Goal: Task Accomplishment & Management: Complete application form

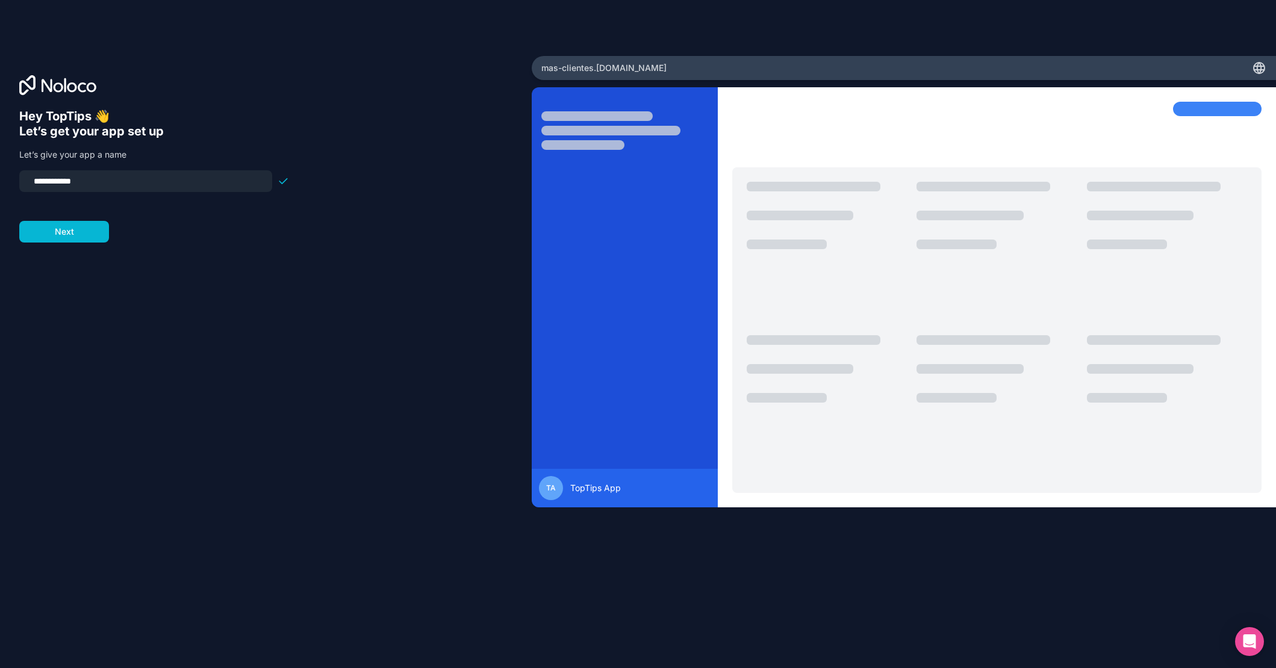
drag, startPoint x: 92, startPoint y: 179, endPoint x: 19, endPoint y: 177, distance: 72.9
click at [19, 177] on div "**********" at bounding box center [145, 181] width 253 height 22
type input "********"
click at [60, 228] on button "Next" at bounding box center [64, 232] width 90 height 22
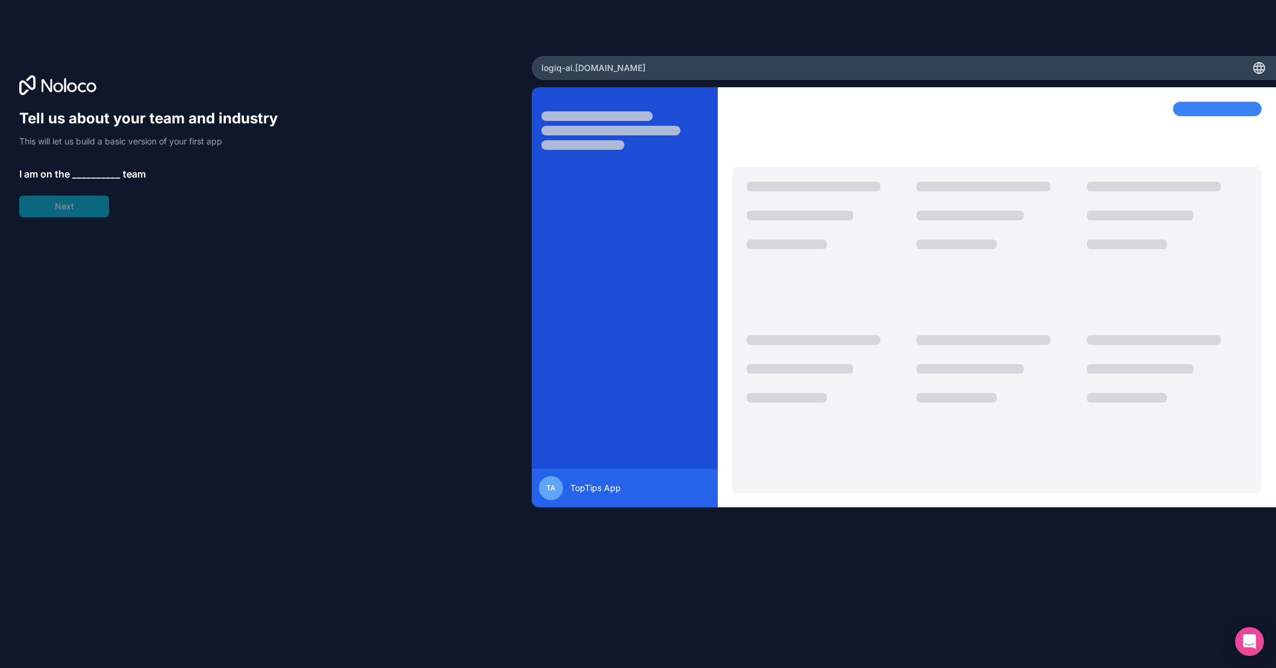
click at [95, 173] on span "__________" at bounding box center [96, 174] width 48 height 14
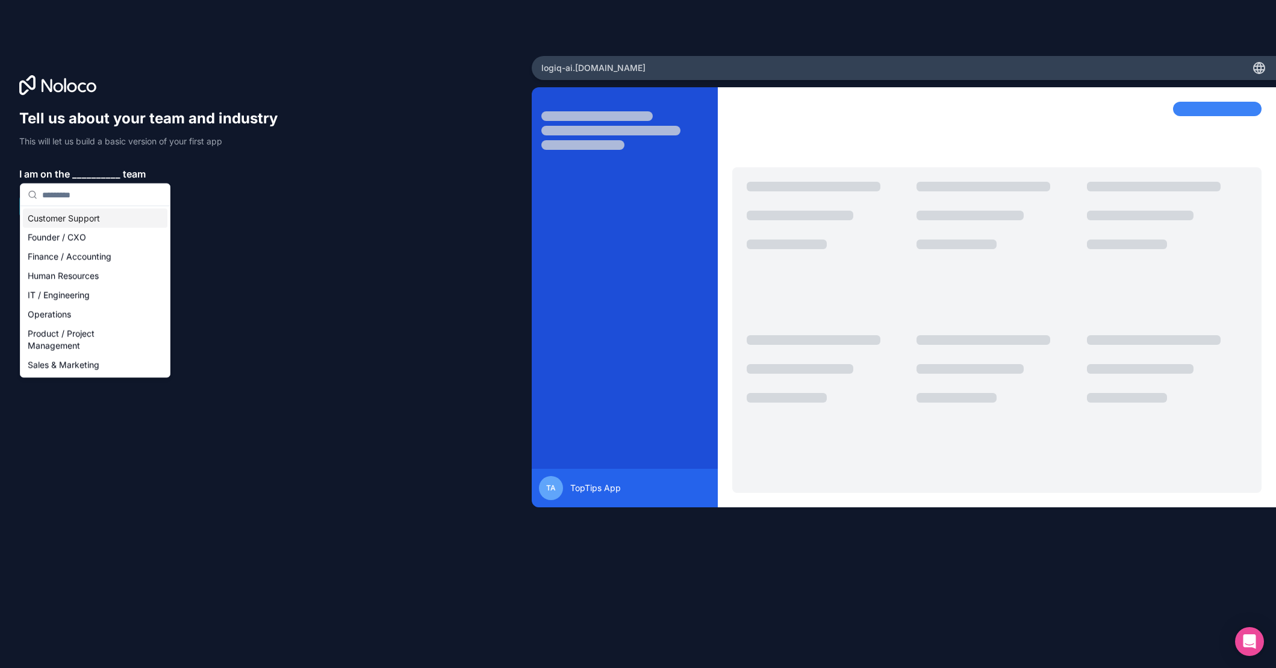
click at [78, 218] on div "Customer Support" at bounding box center [95, 218] width 144 height 19
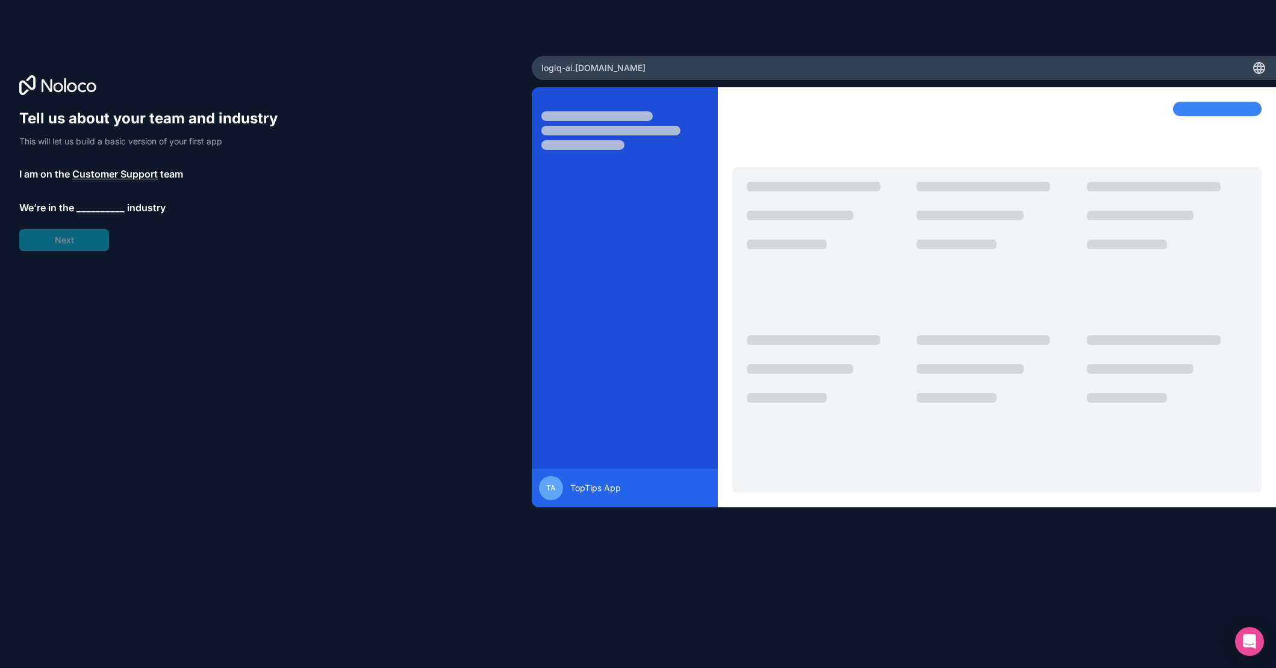
click at [97, 206] on span "__________" at bounding box center [100, 207] width 48 height 14
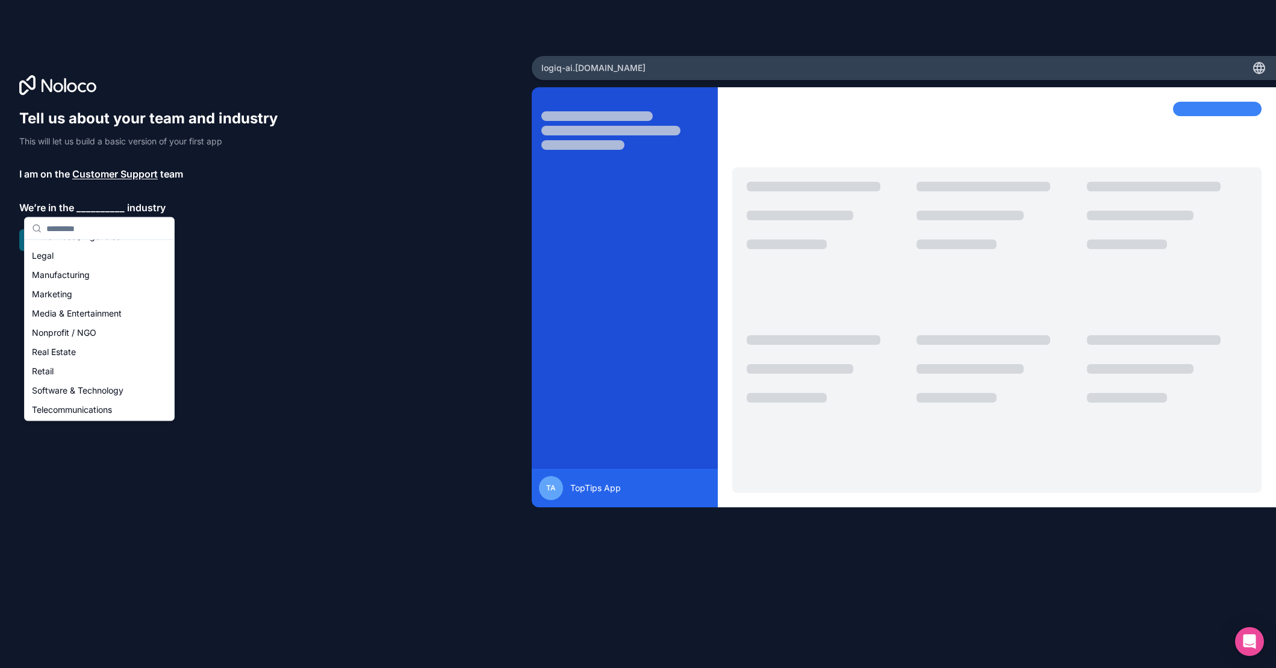
scroll to position [248, 0]
click at [82, 296] on div "Software & Technology" at bounding box center [99, 293] width 144 height 19
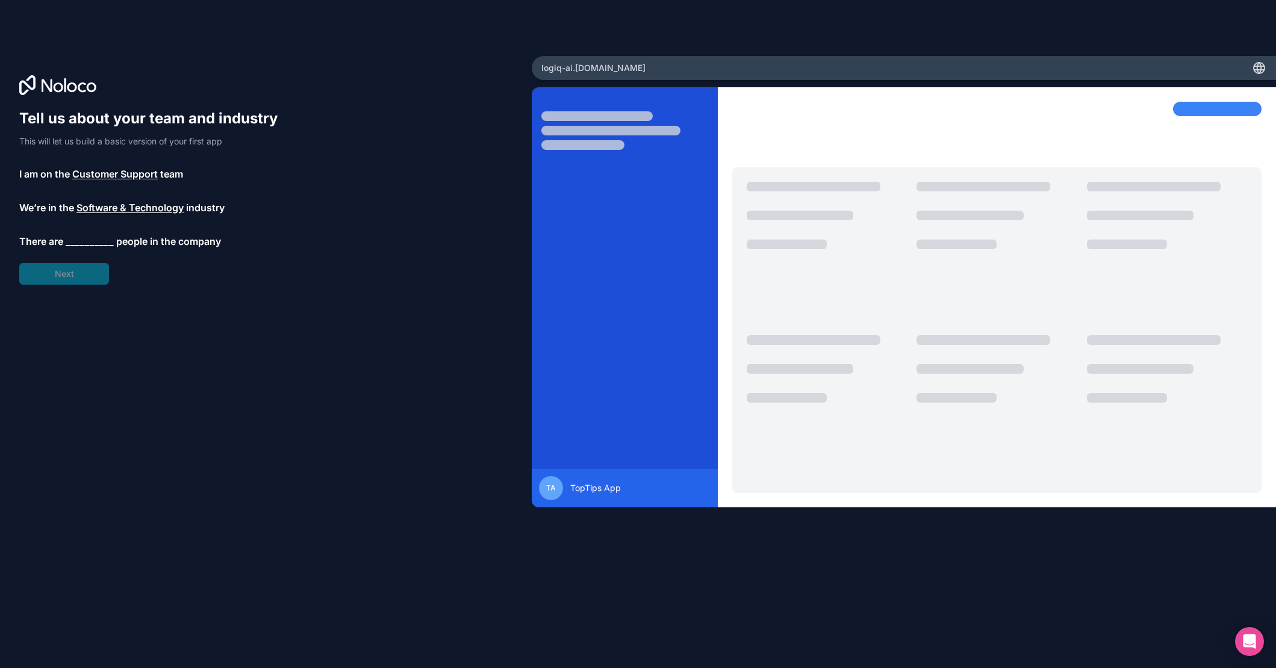
click at [89, 240] on span "__________" at bounding box center [90, 241] width 48 height 14
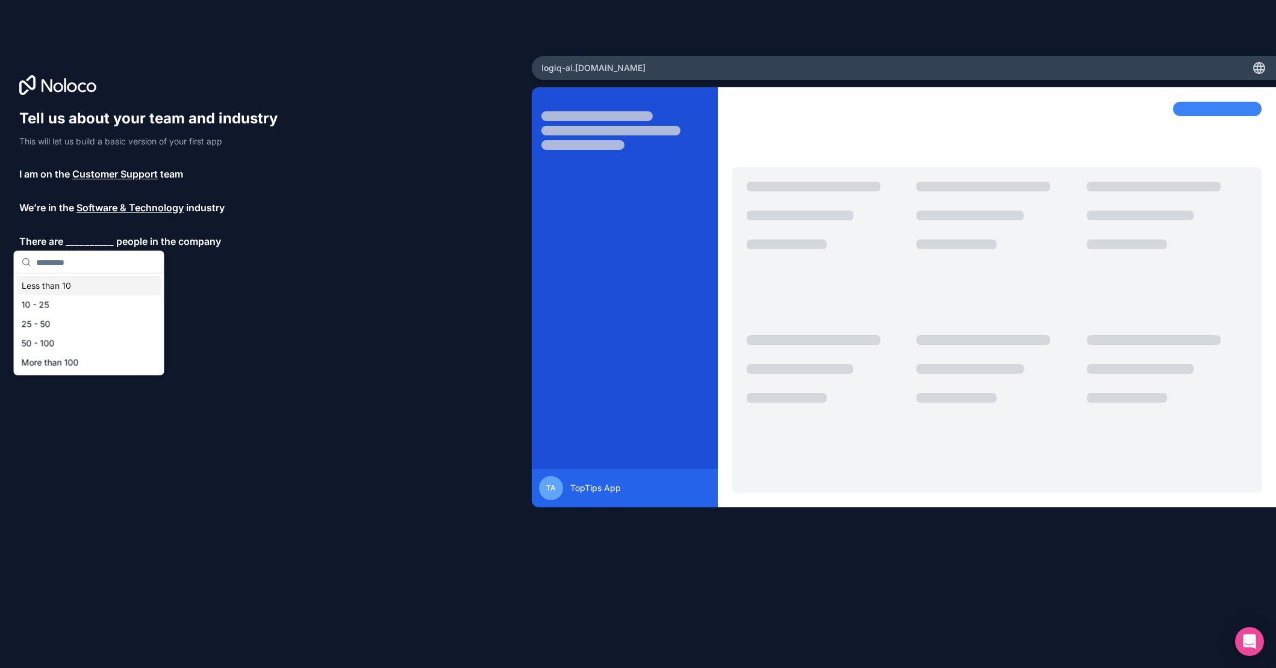
click at [78, 284] on div "Less than 10" at bounding box center [89, 285] width 144 height 19
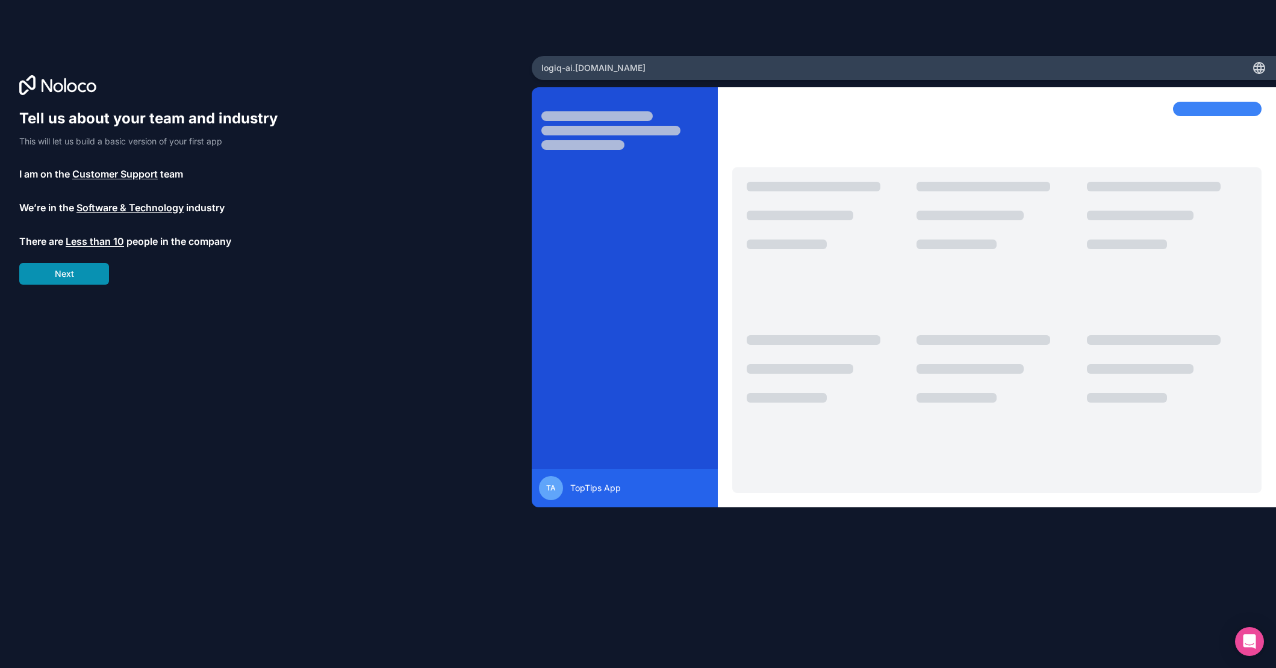
click at [76, 274] on button "Next" at bounding box center [64, 274] width 90 height 22
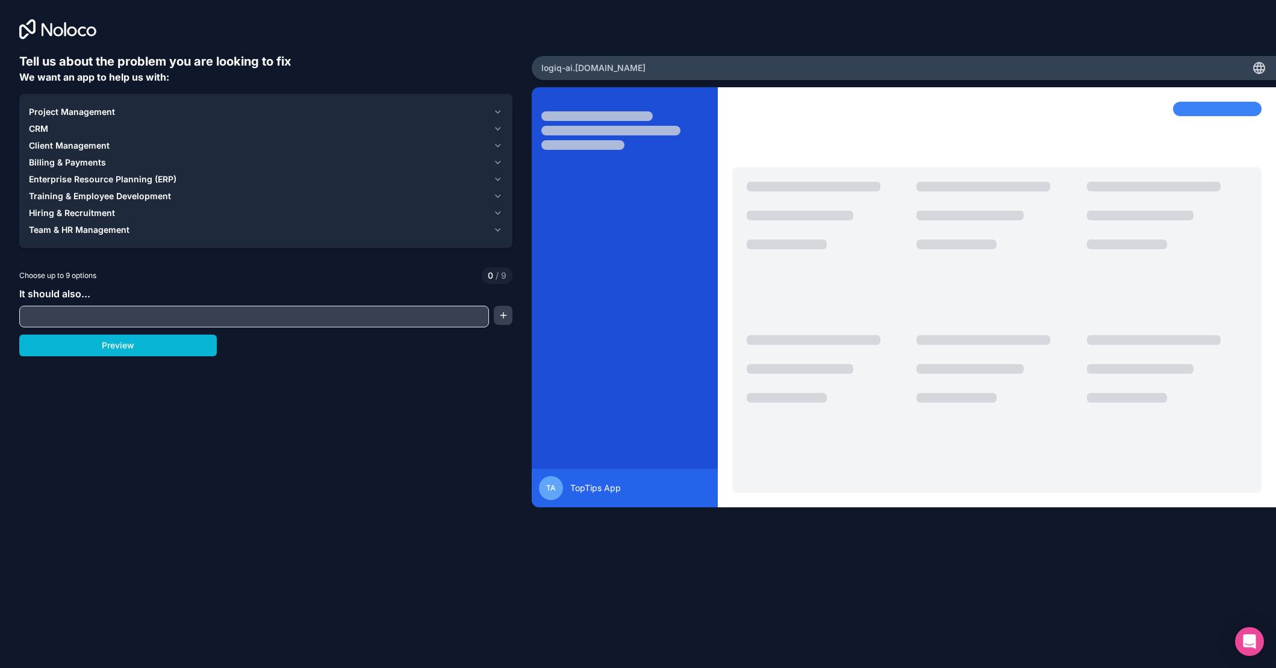
click at [41, 129] on span "CRM" at bounding box center [38, 129] width 19 height 12
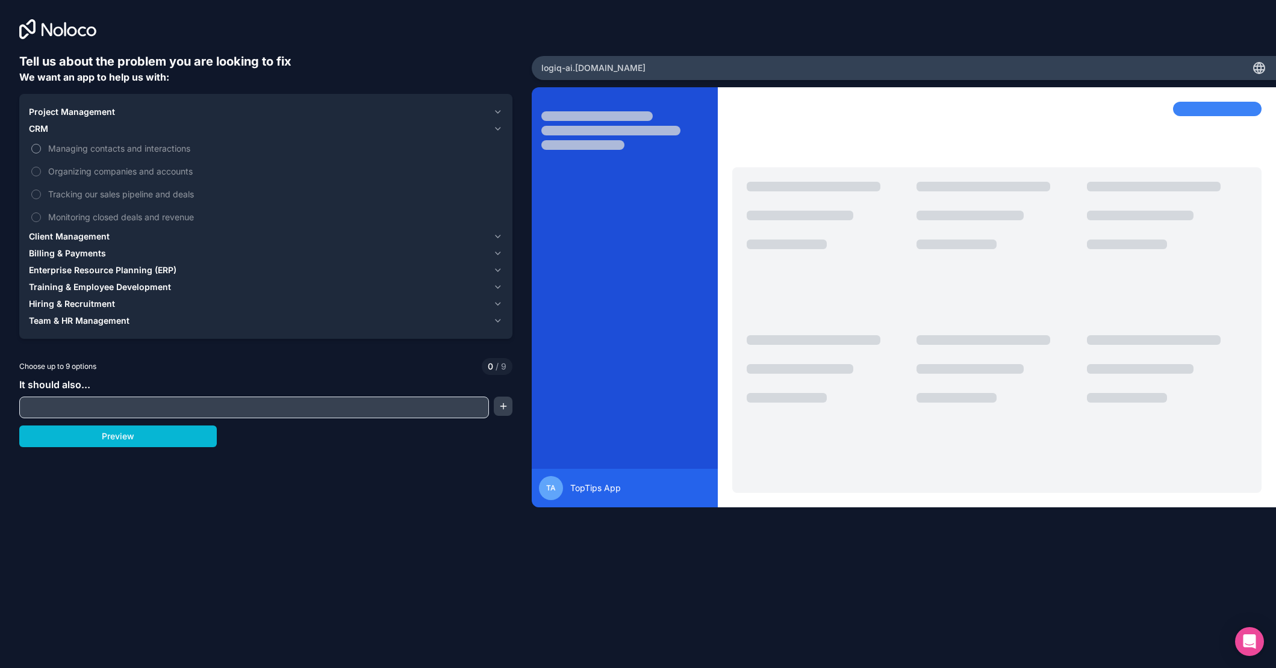
click at [35, 146] on button "Managing contacts and interactions" at bounding box center [36, 149] width 10 height 10
click at [75, 127] on div "CRM 1" at bounding box center [258, 129] width 459 height 12
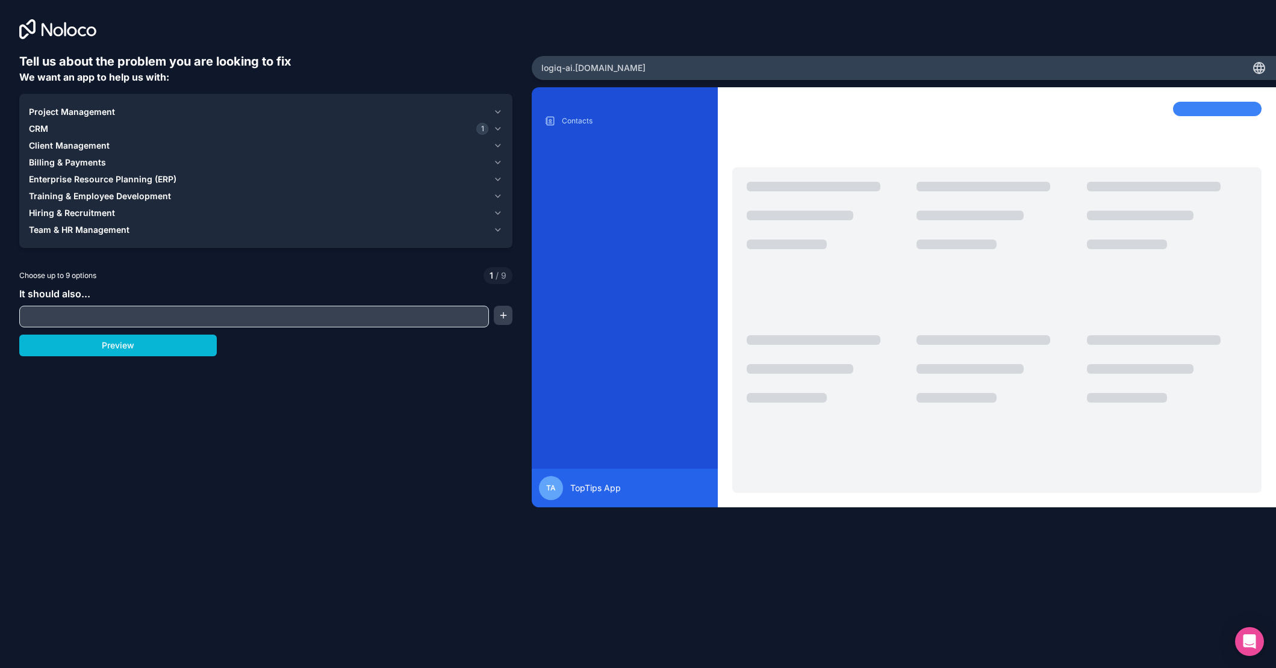
click at [76, 147] on span "Client Management" at bounding box center [69, 146] width 81 height 12
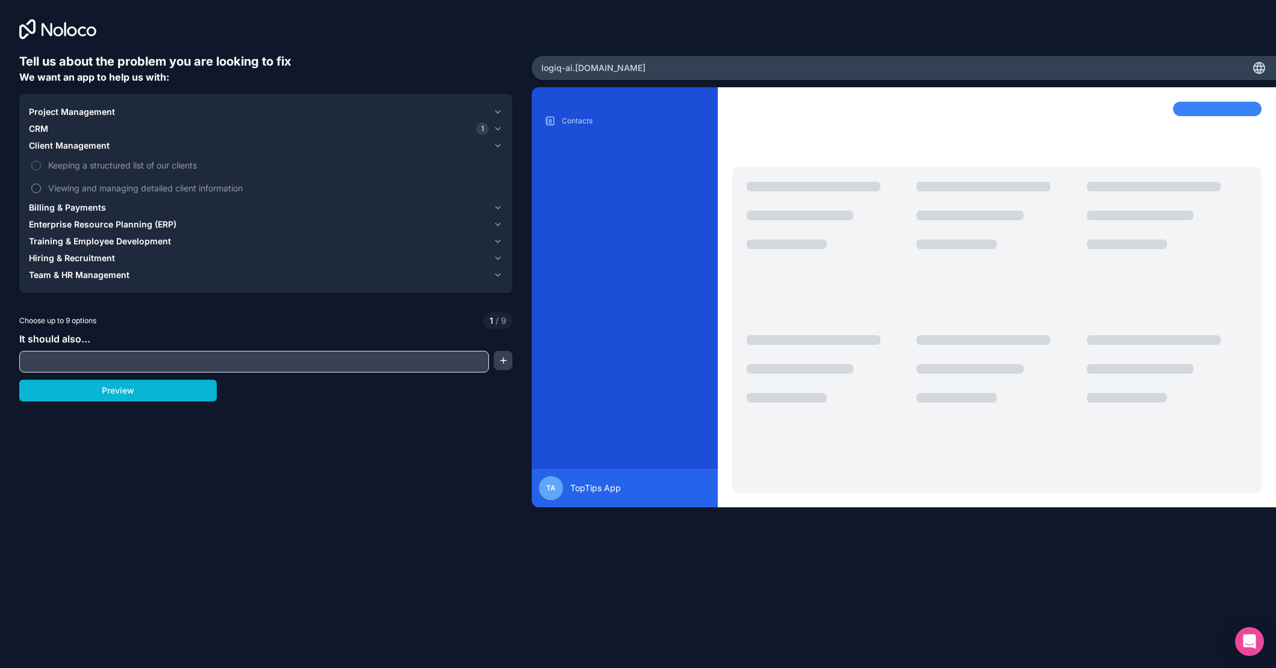
click at [76, 188] on span "Viewing and managing detailed client information" at bounding box center [274, 188] width 452 height 13
click at [41, 188] on button "Viewing and managing detailed client information" at bounding box center [36, 189] width 10 height 10
click at [74, 144] on span "Client Management" at bounding box center [69, 146] width 81 height 12
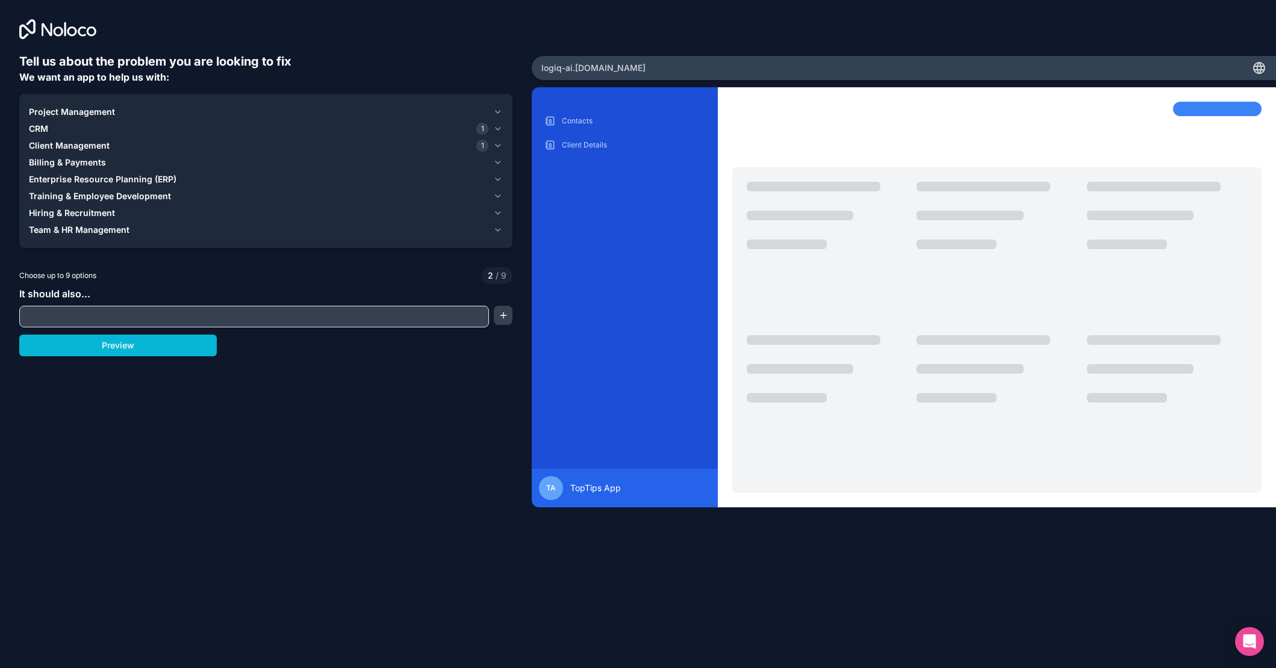
click at [72, 160] on span "Billing & Payments" at bounding box center [67, 163] width 77 height 12
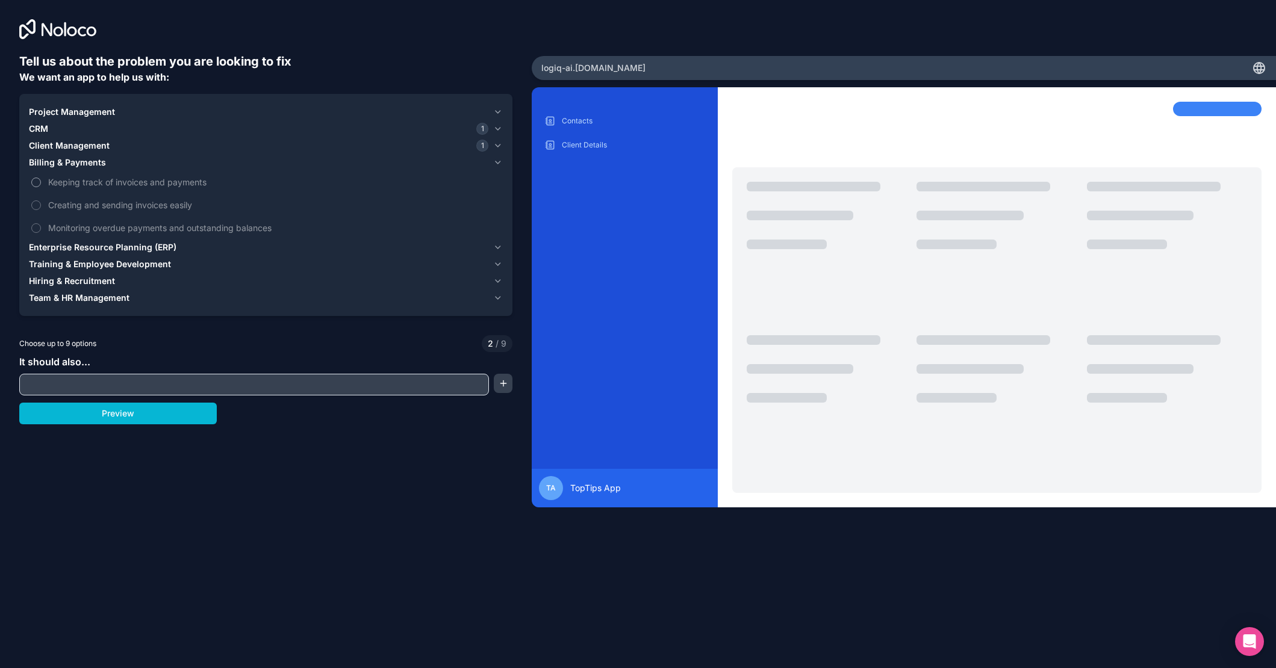
click at [78, 178] on span "Keeping track of invoices and payments" at bounding box center [274, 182] width 452 height 13
click at [41, 178] on button "Keeping track of invoices and payments" at bounding box center [36, 183] width 10 height 10
click at [79, 204] on span "Creating and sending invoices easily" at bounding box center [274, 205] width 452 height 13
click at [41, 204] on button "Creating and sending invoices easily" at bounding box center [36, 205] width 10 height 10
click at [84, 231] on span "Monitoring overdue payments and outstanding balances" at bounding box center [274, 228] width 452 height 13
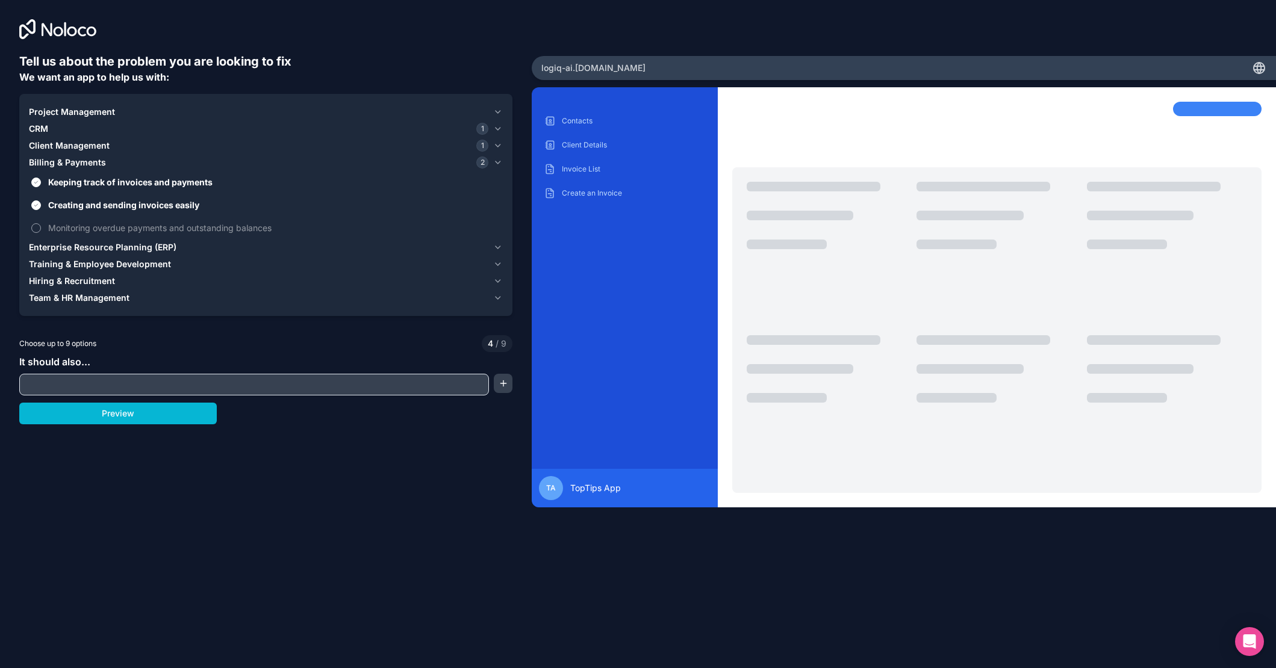
click at [41, 231] on button "Monitoring overdue payments and outstanding balances" at bounding box center [36, 228] width 10 height 10
click at [84, 165] on span "Billing & Payments" at bounding box center [67, 163] width 77 height 12
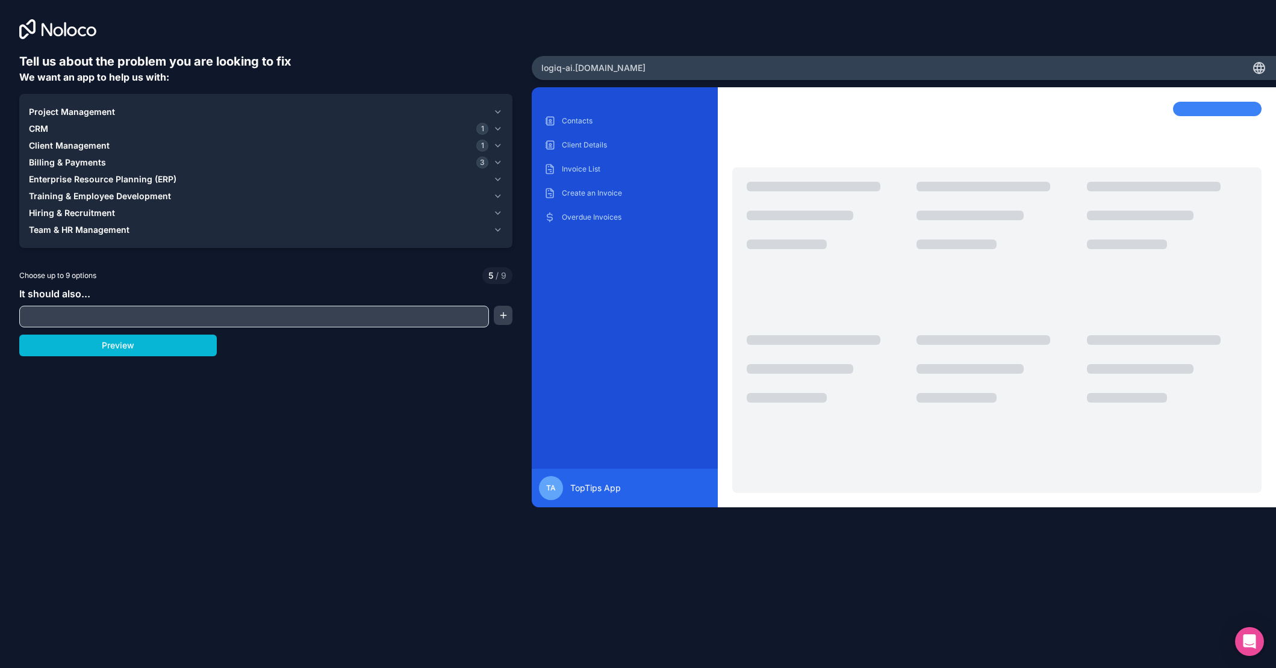
click at [87, 181] on span "Enterprise Resource Planning (ERP)" at bounding box center [102, 179] width 147 height 12
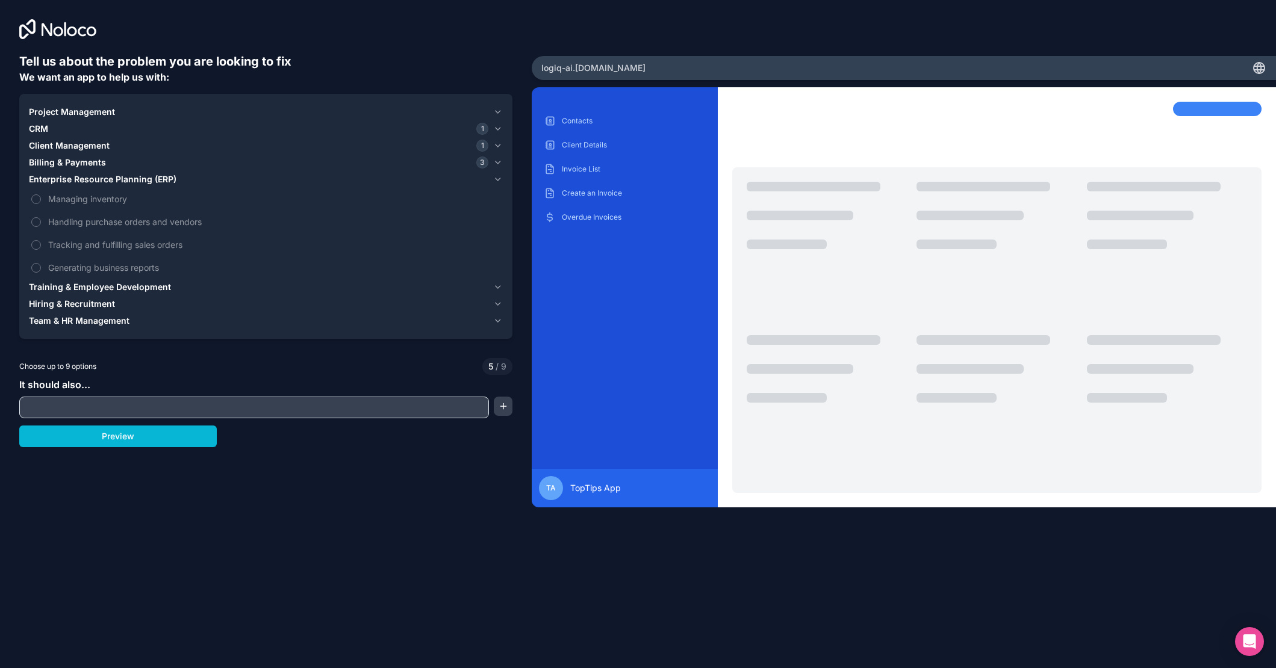
click at [91, 175] on span "Enterprise Resource Planning (ERP)" at bounding box center [102, 179] width 147 height 12
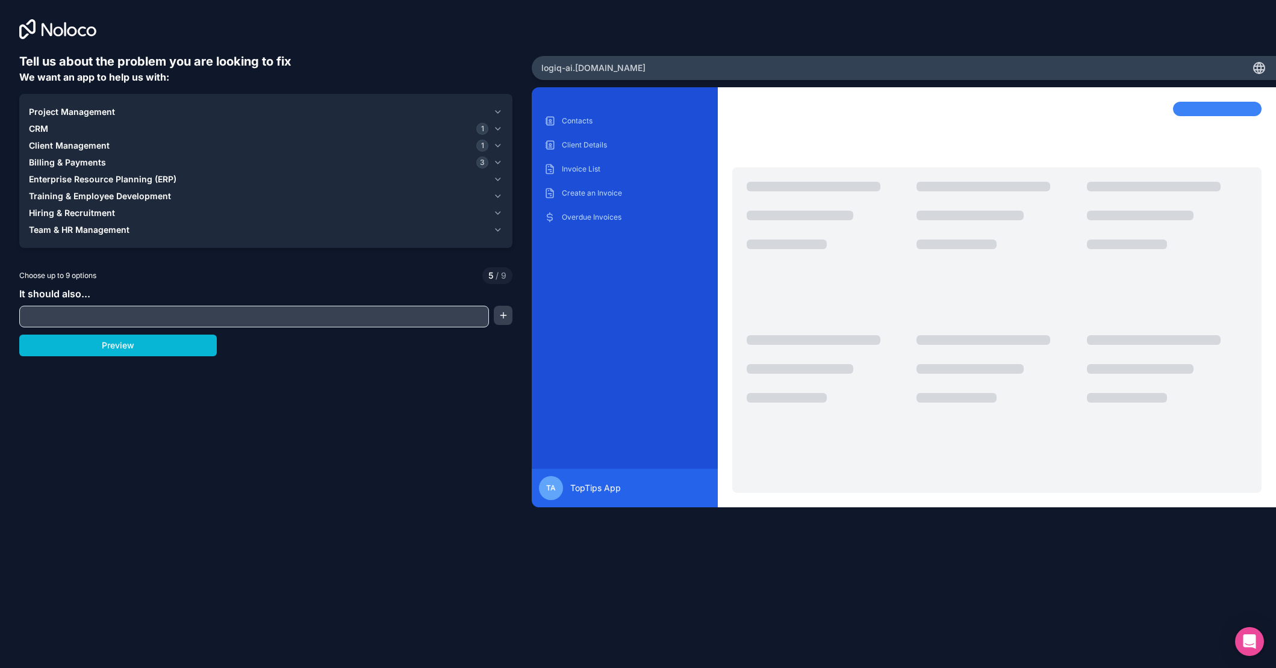
click at [80, 115] on span "Project Management" at bounding box center [72, 112] width 86 height 12
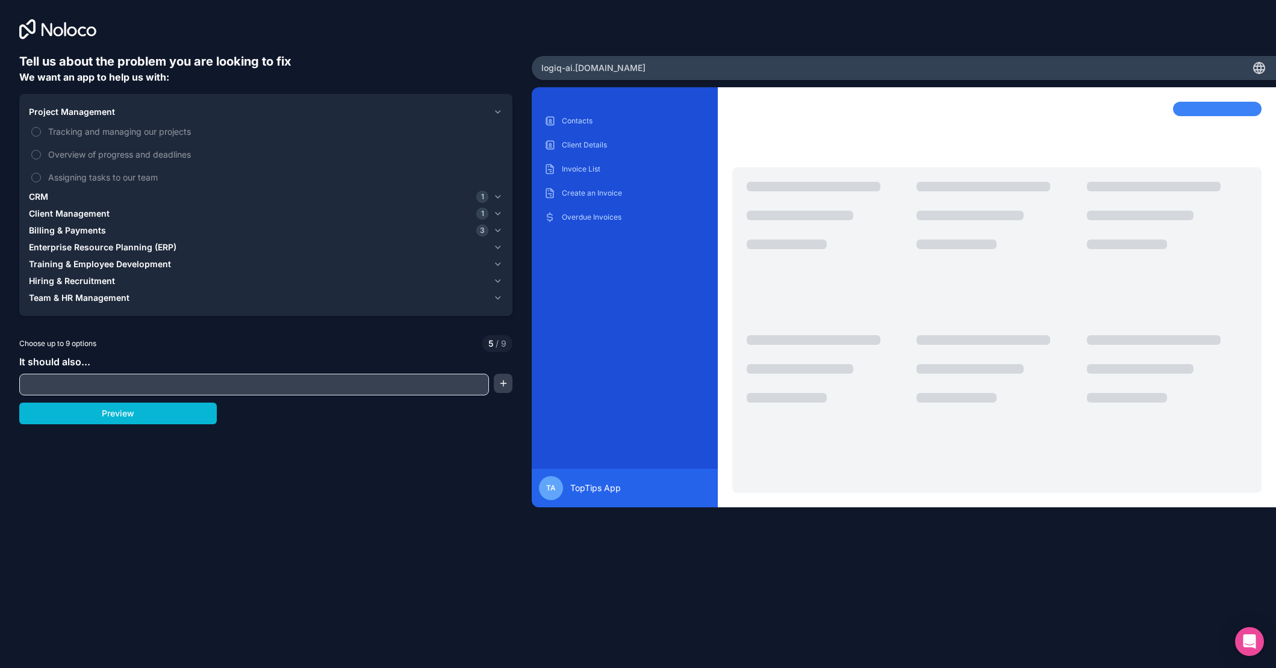
click at [80, 112] on span "Project Management" at bounding box center [72, 112] width 86 height 12
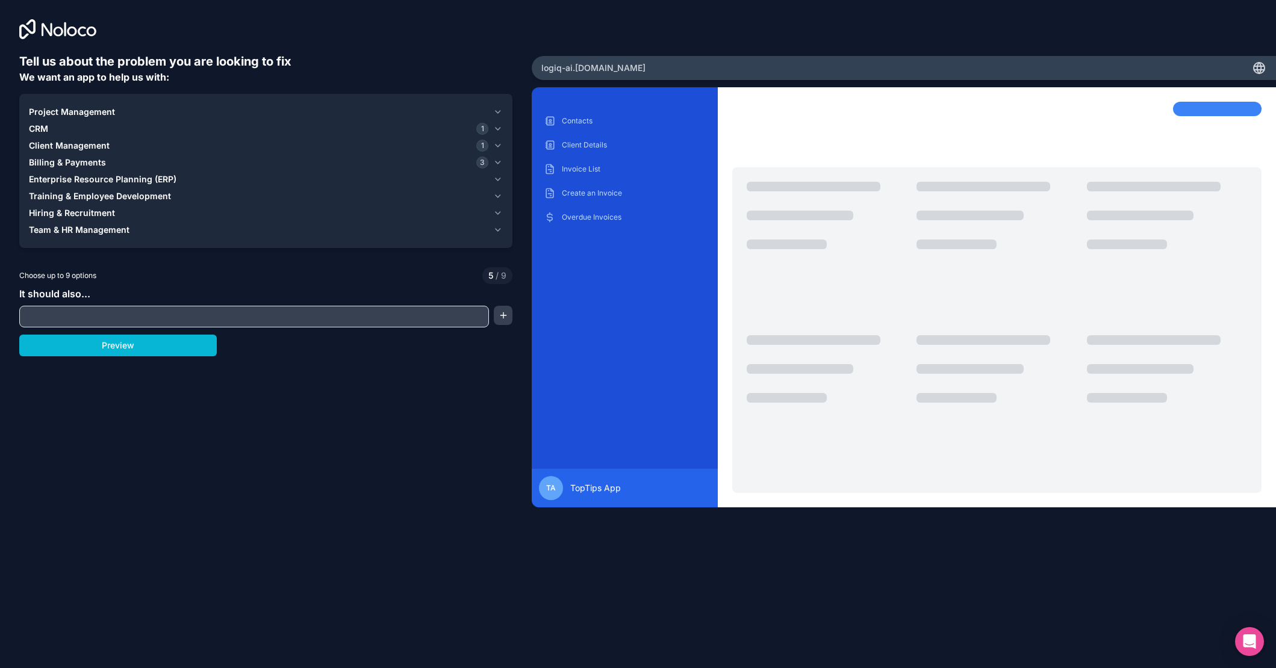
click at [69, 128] on div "CRM 1" at bounding box center [258, 129] width 459 height 12
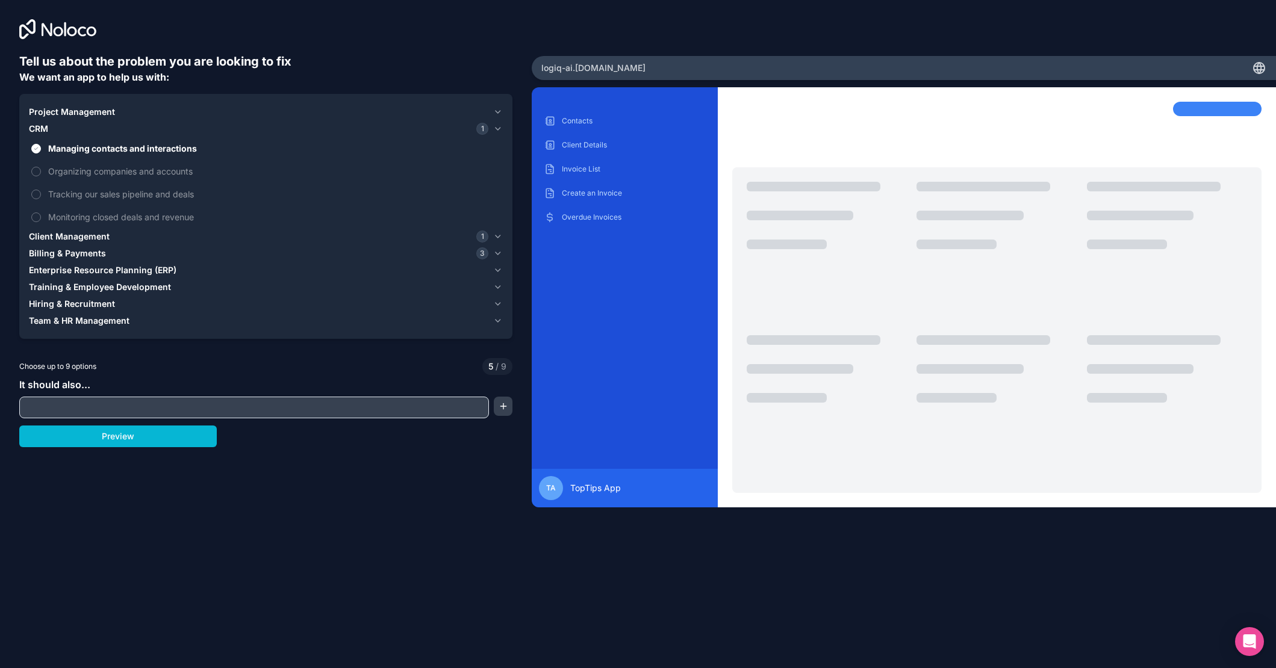
click at [57, 126] on div "CRM 1" at bounding box center [258, 129] width 459 height 12
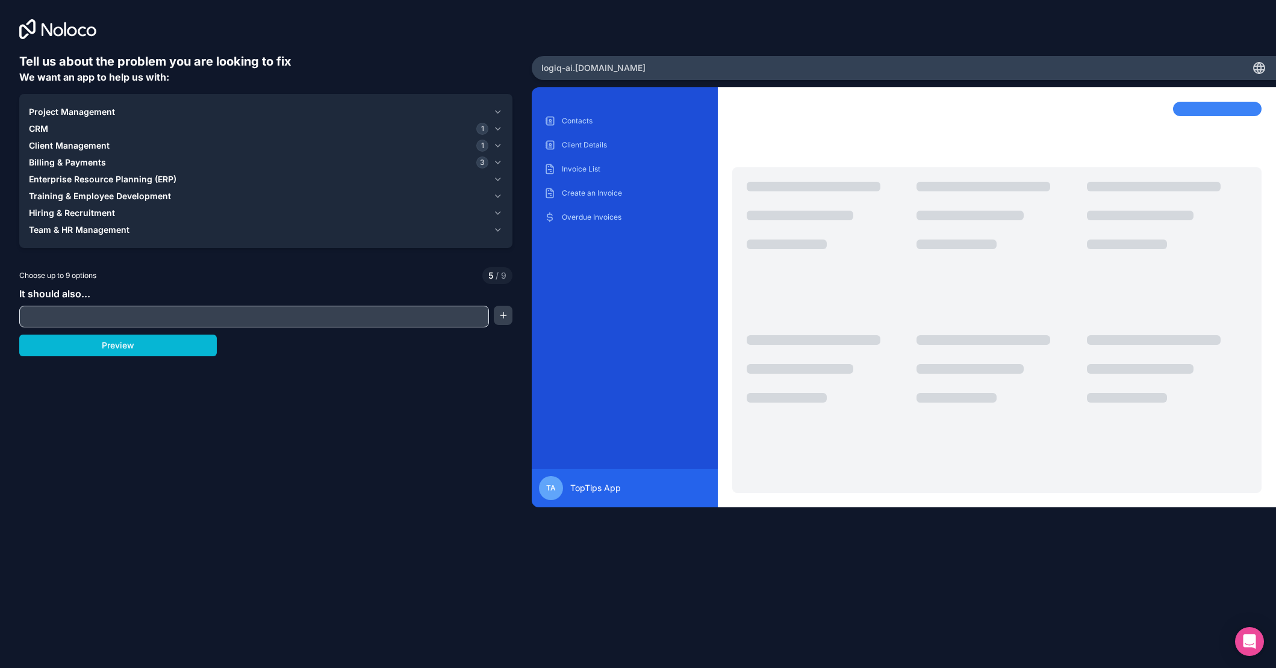
click at [70, 109] on span "Project Management" at bounding box center [72, 112] width 86 height 12
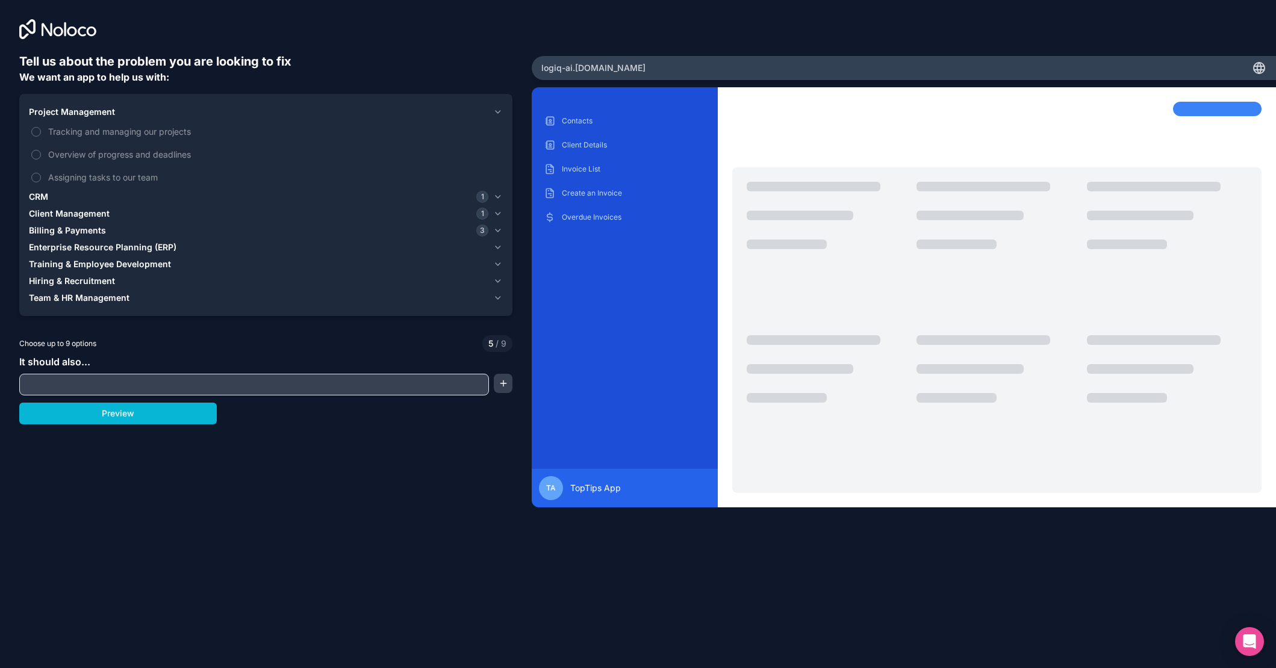
click at [70, 109] on span "Project Management" at bounding box center [72, 112] width 86 height 12
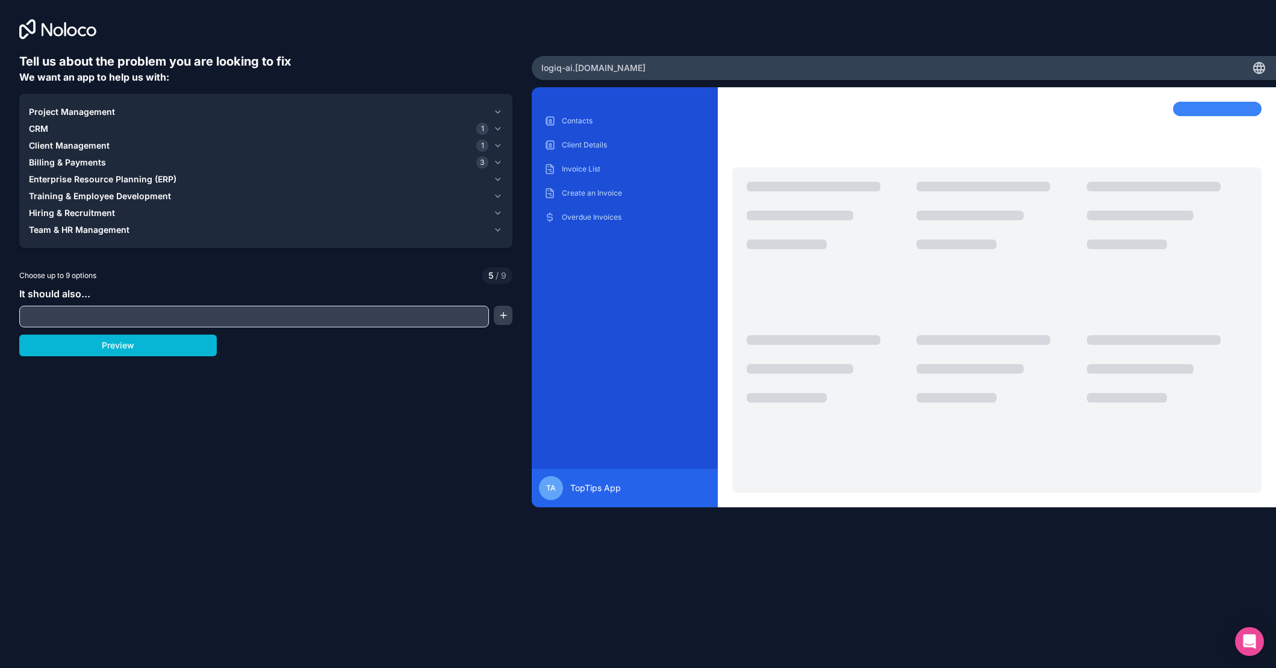
click at [60, 130] on div "CRM 1" at bounding box center [258, 129] width 459 height 12
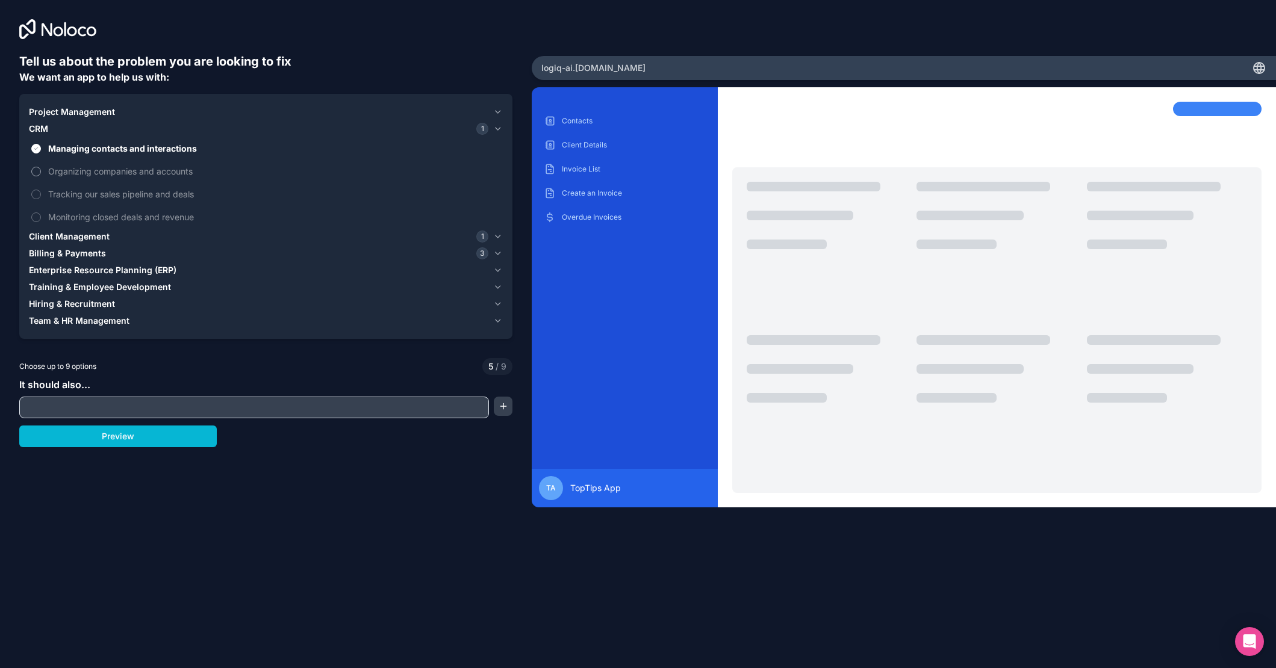
click at [70, 170] on span "Organizing companies and accounts" at bounding box center [274, 171] width 452 height 13
click at [41, 170] on button "Organizing companies and accounts" at bounding box center [36, 172] width 10 height 10
click at [43, 128] on span "CRM" at bounding box center [38, 129] width 19 height 12
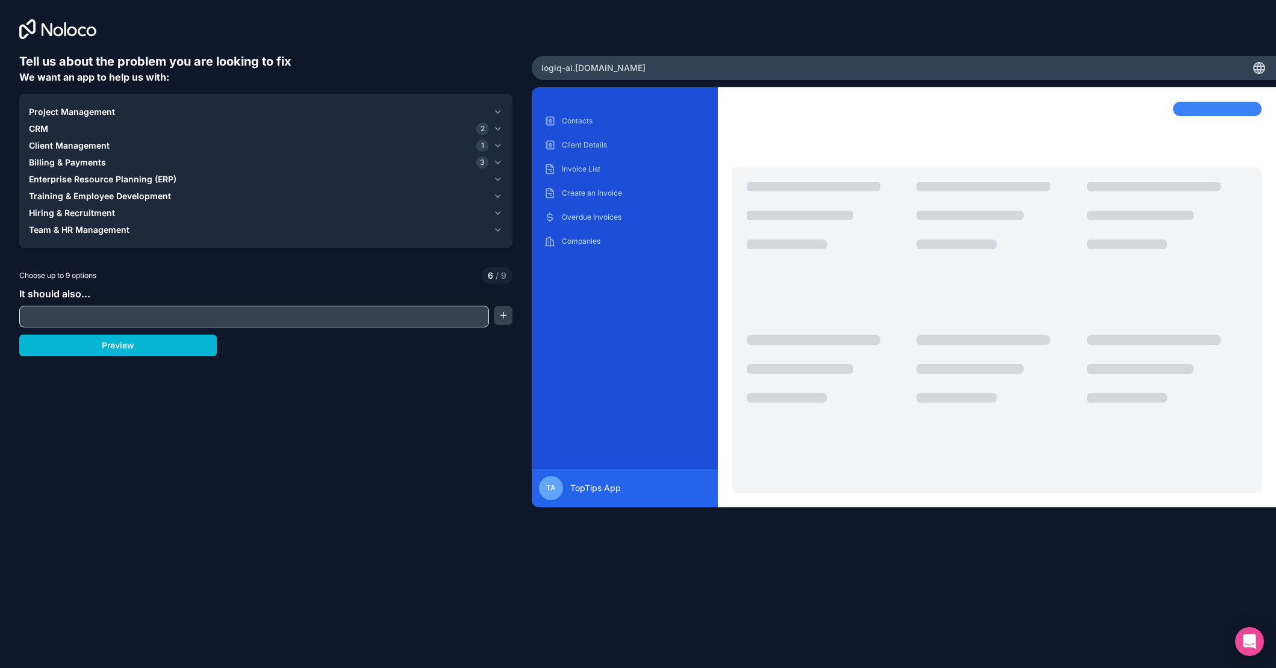
click at [60, 142] on span "Client Management" at bounding box center [69, 146] width 81 height 12
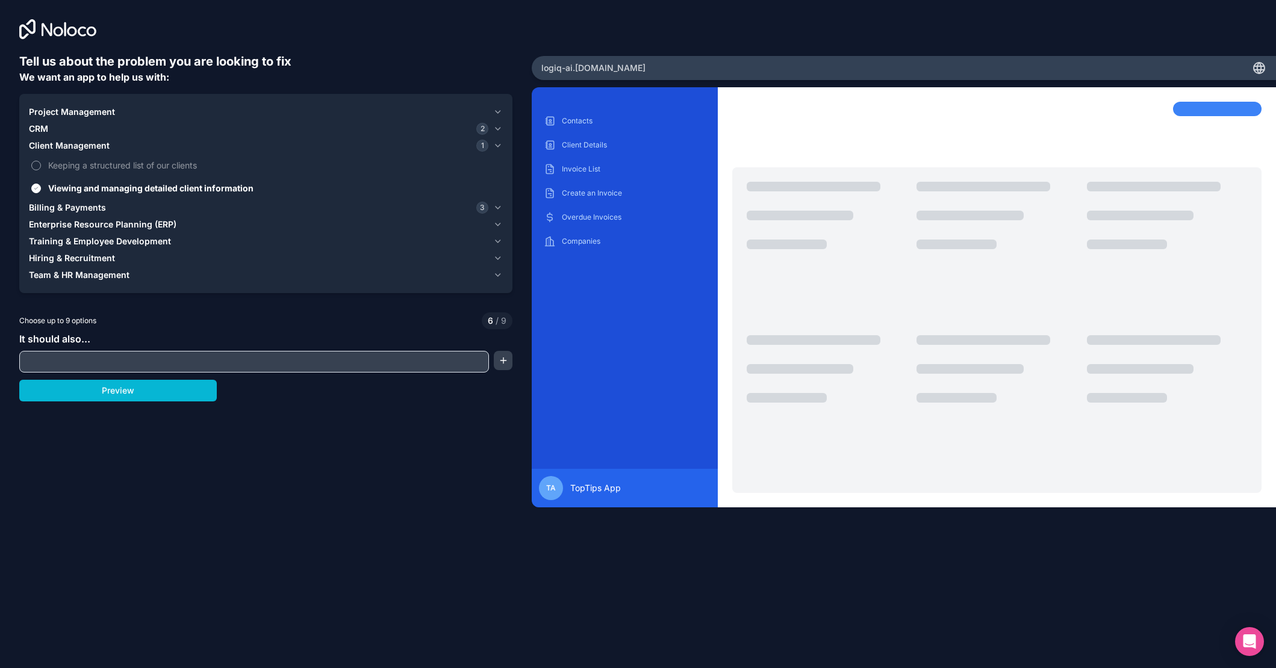
click at [66, 167] on span "Keeping a structured list of our clients" at bounding box center [274, 165] width 452 height 13
click at [41, 167] on button "Keeping a structured list of our clients" at bounding box center [36, 166] width 10 height 10
click at [65, 144] on span "Client Management" at bounding box center [69, 146] width 81 height 12
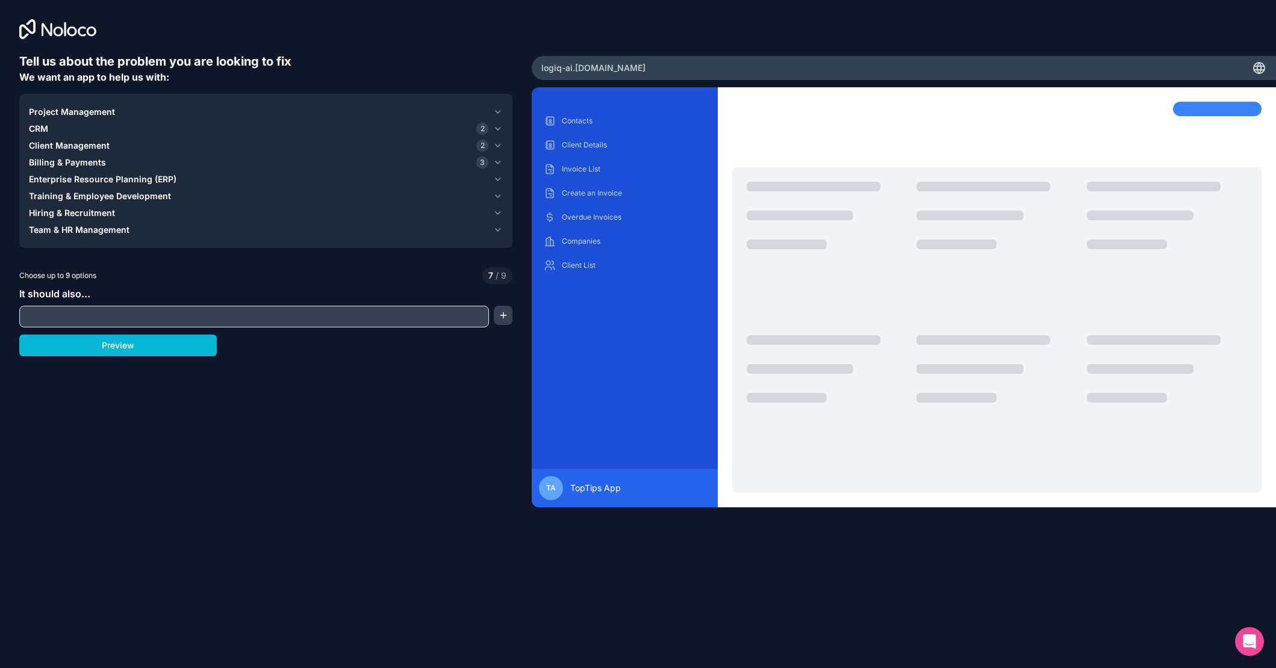
click at [65, 164] on span "Billing & Payments" at bounding box center [67, 163] width 77 height 12
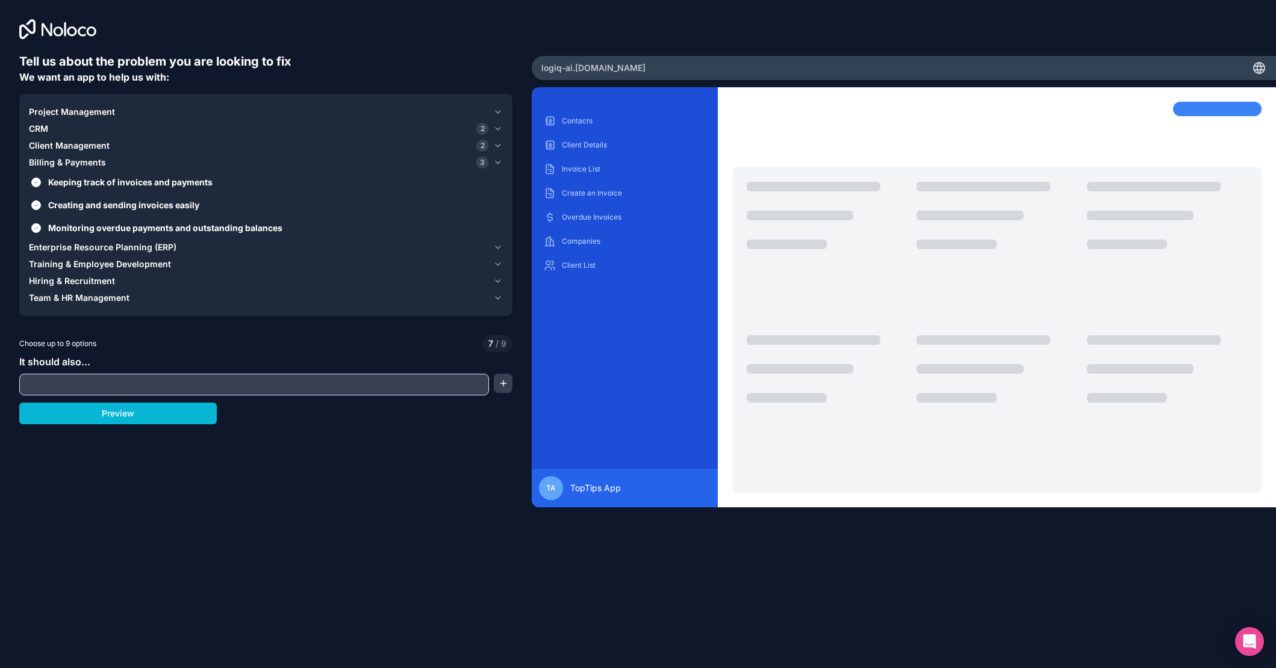
click at [65, 164] on span "Billing & Payments" at bounding box center [67, 163] width 77 height 12
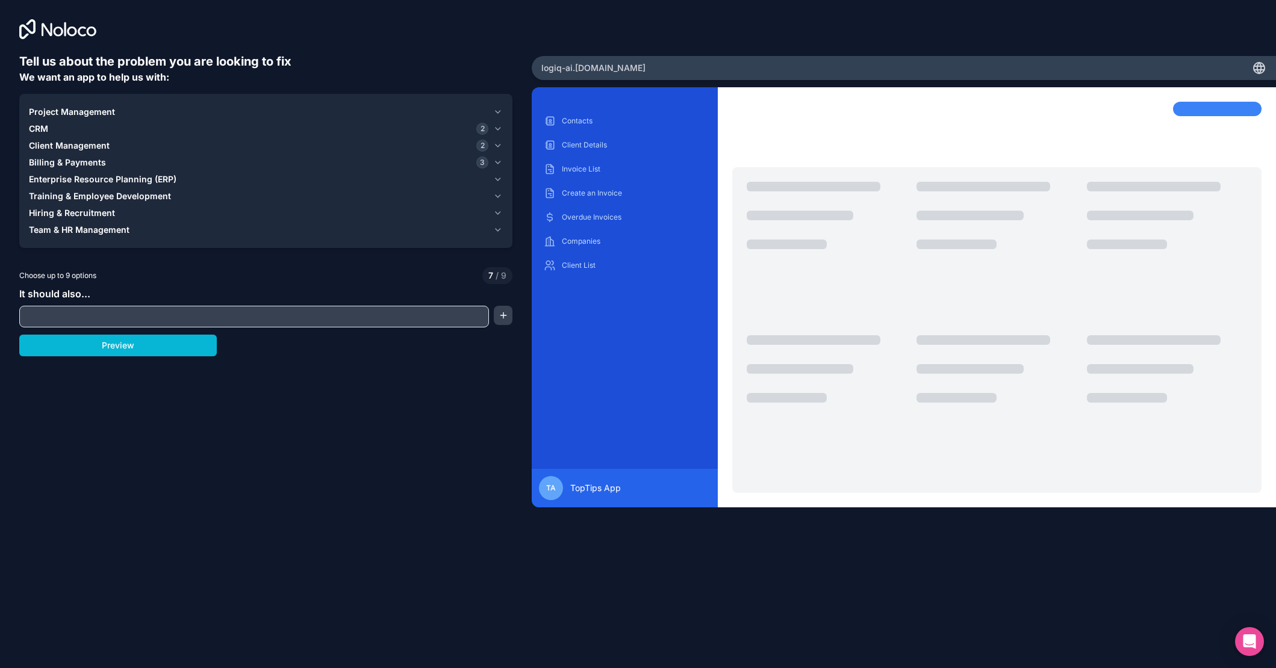
click at [67, 179] on span "Enterprise Resource Planning (ERP)" at bounding box center [102, 179] width 147 height 12
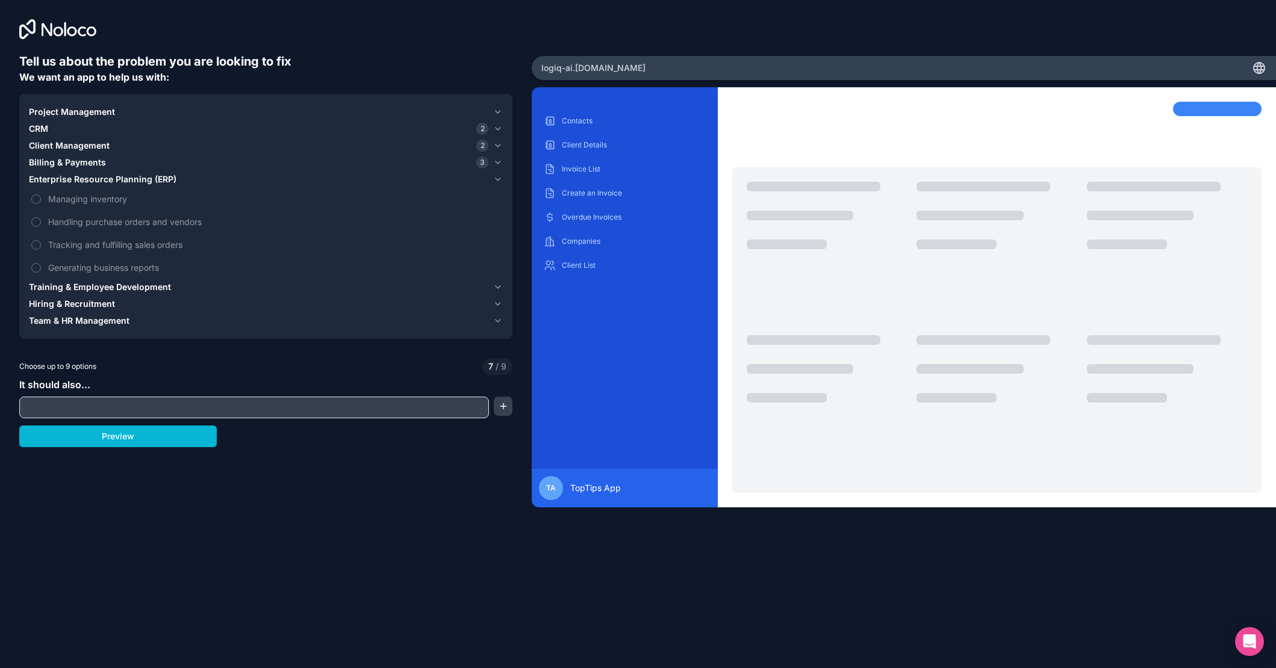
click at [67, 179] on span "Enterprise Resource Planning (ERP)" at bounding box center [102, 179] width 147 height 12
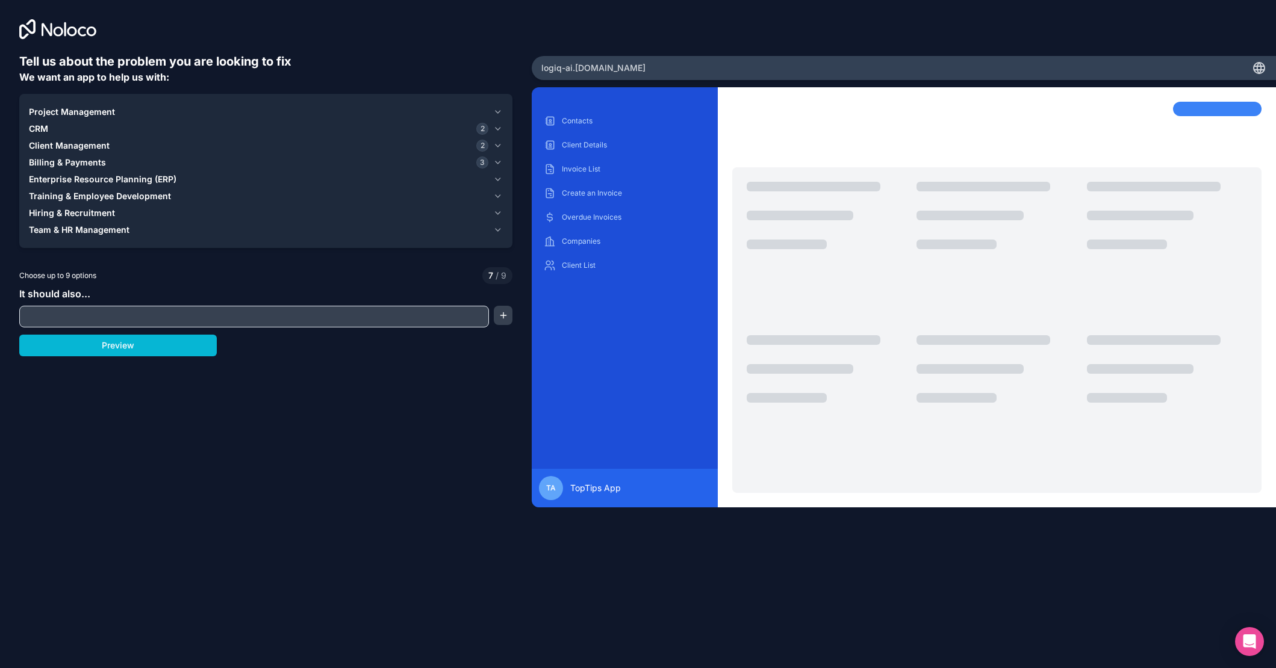
click at [67, 196] on span "Training & Employee Development" at bounding box center [100, 196] width 142 height 12
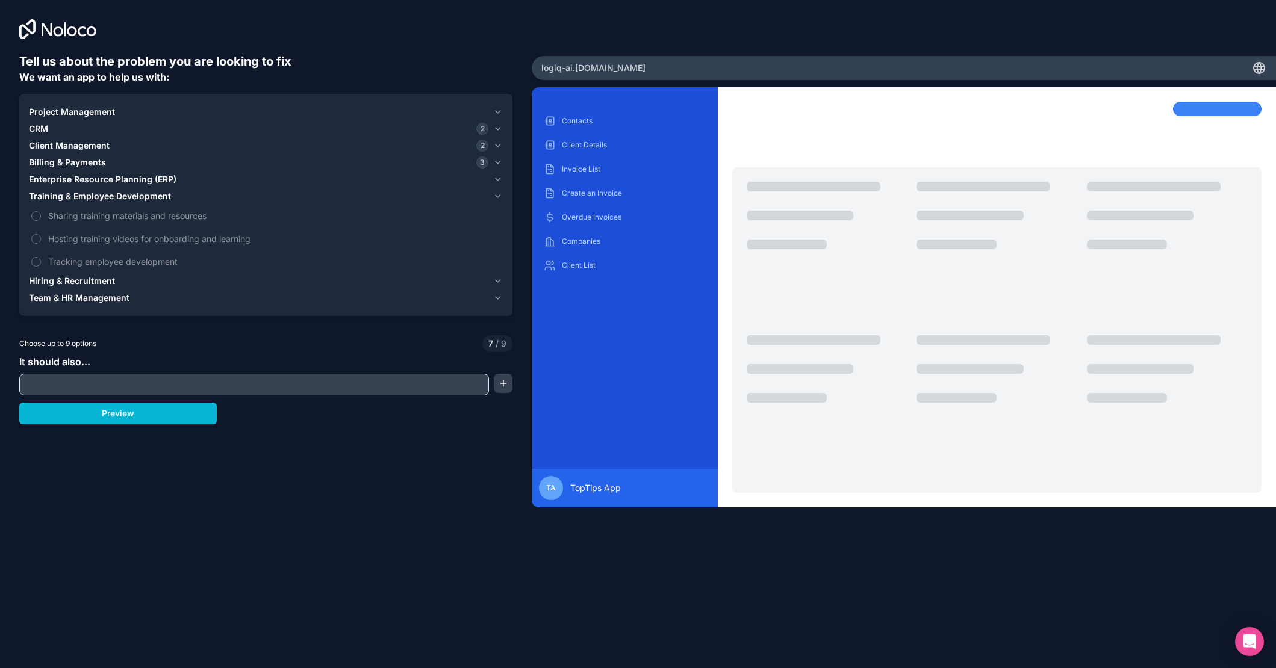
click at [67, 196] on span "Training & Employee Development" at bounding box center [100, 196] width 142 height 12
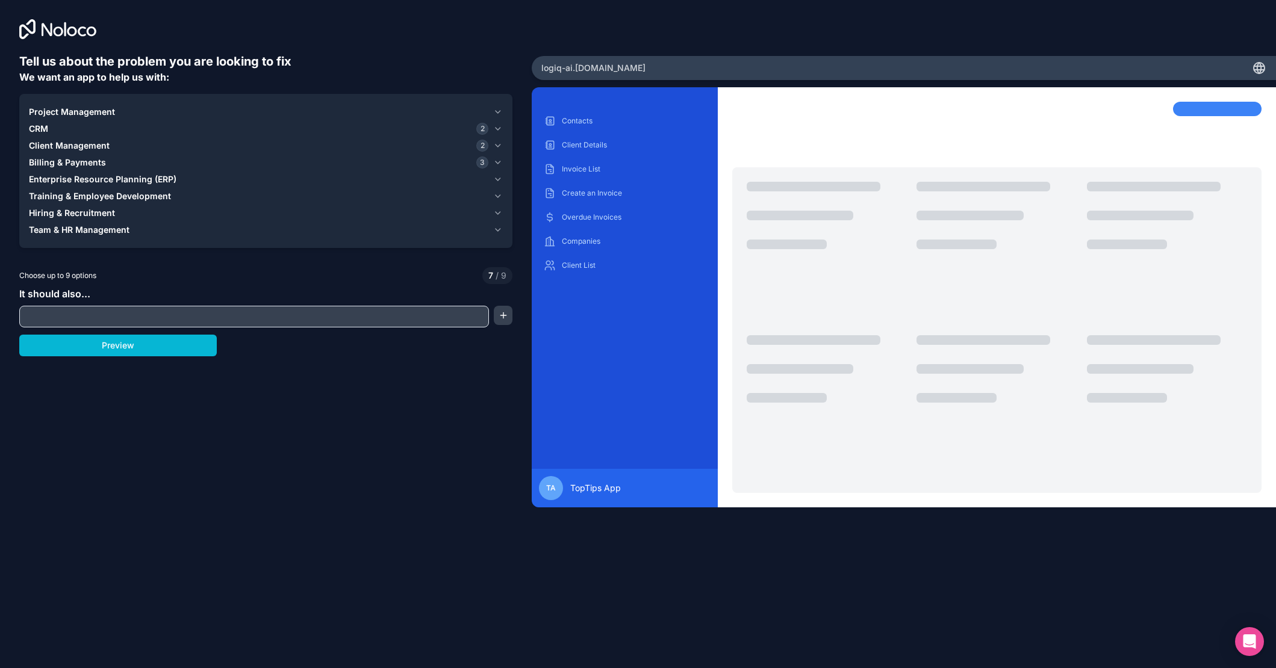
click at [64, 217] on span "Hiring & Recruitment" at bounding box center [72, 213] width 86 height 12
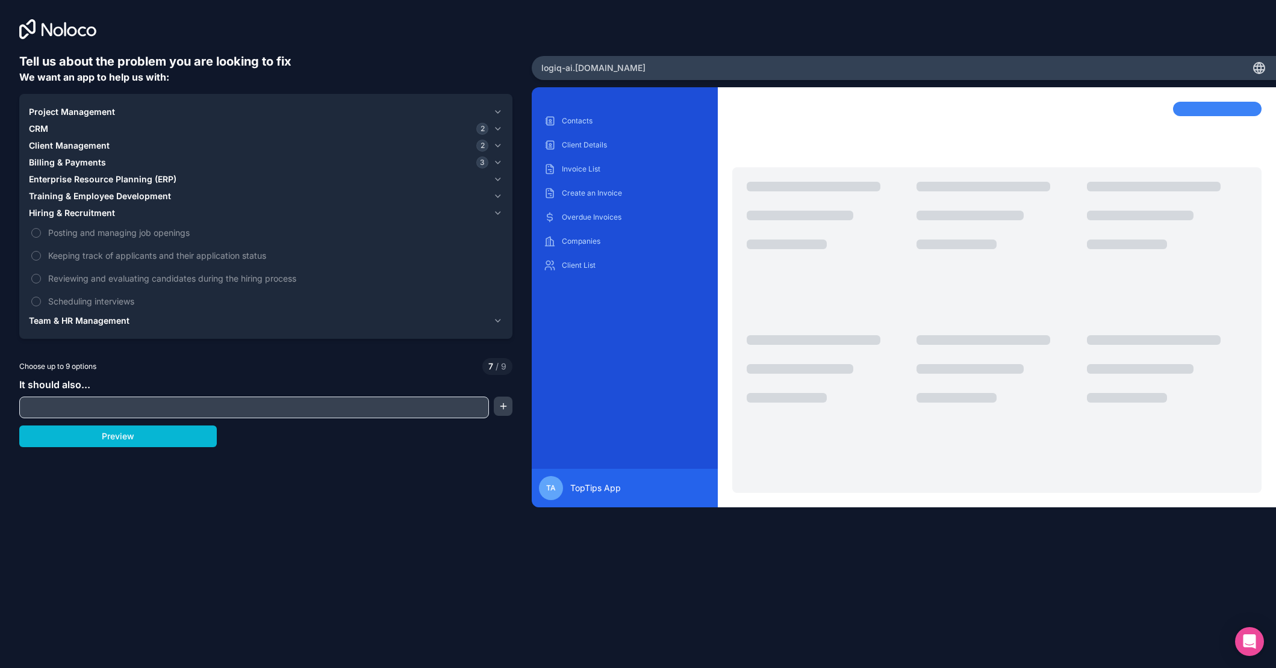
click at [65, 214] on span "Hiring & Recruitment" at bounding box center [72, 213] width 86 height 12
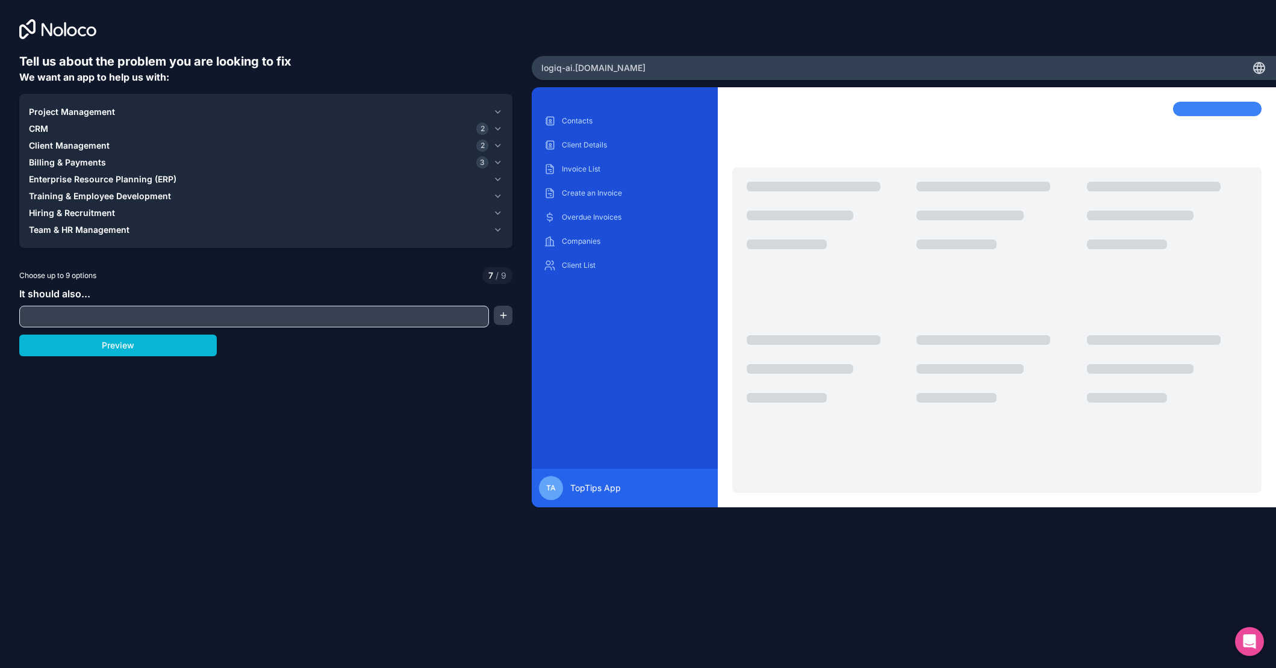
click at [65, 231] on span "Team & HR Management" at bounding box center [79, 230] width 101 height 12
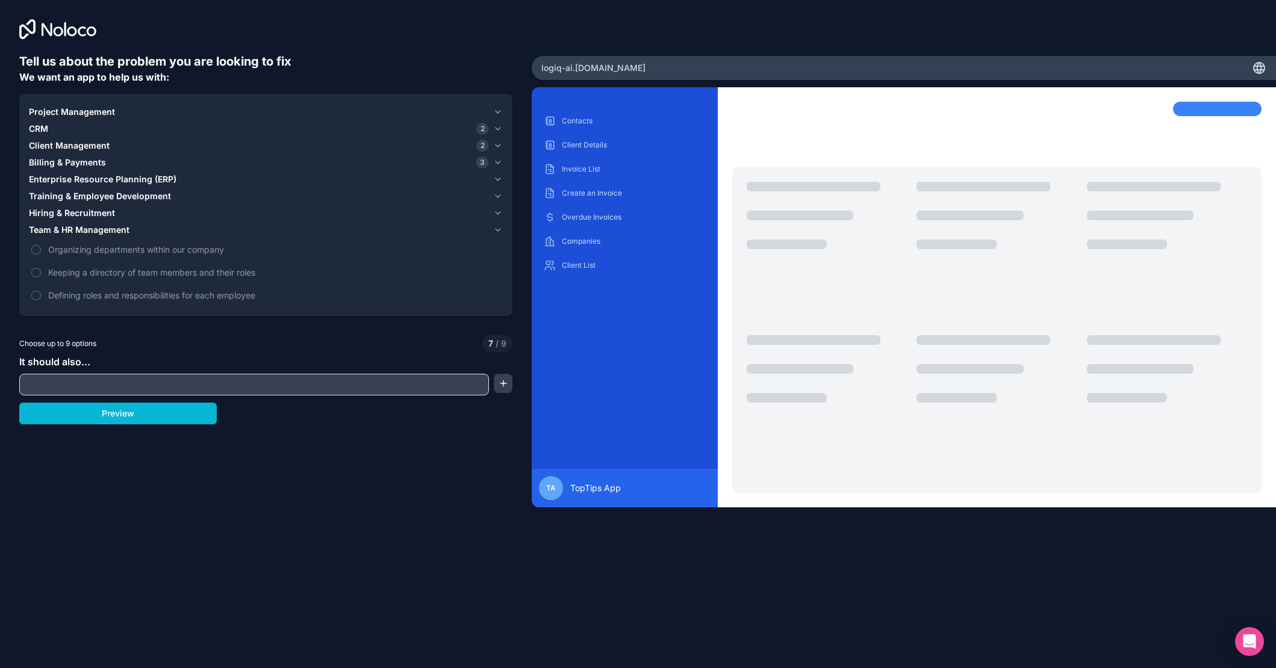
click at [65, 231] on span "Team & HR Management" at bounding box center [79, 230] width 101 height 12
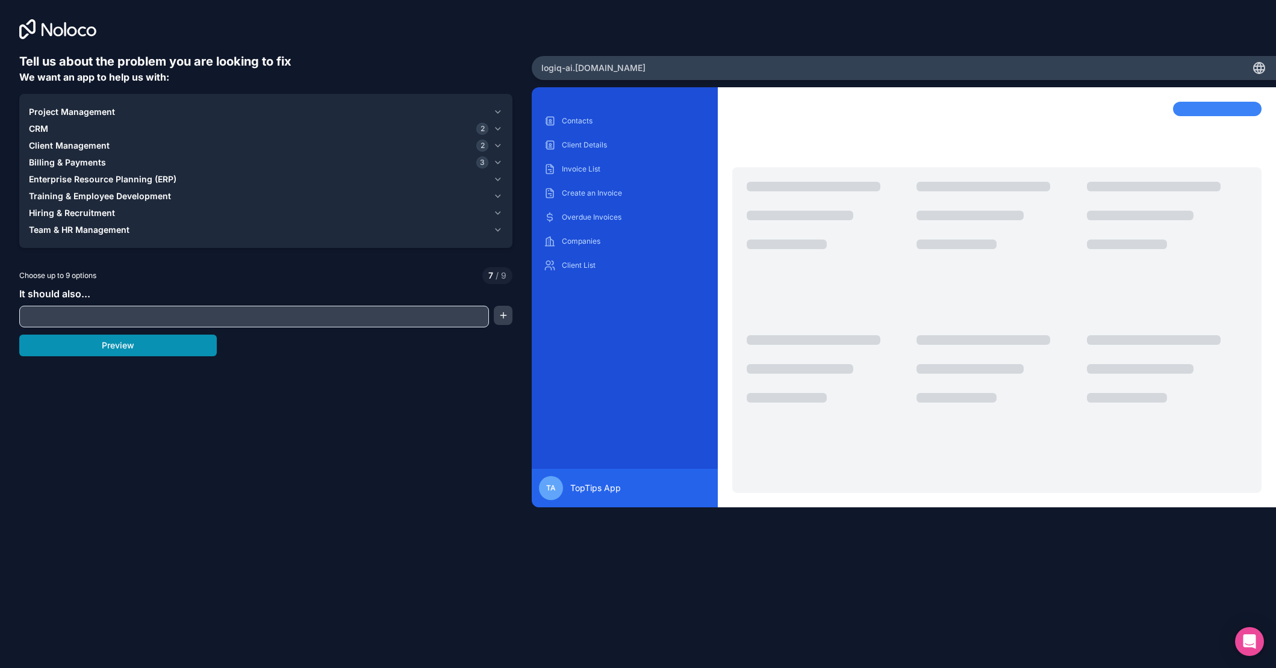
click at [120, 350] on button "Preview" at bounding box center [117, 346] width 197 height 22
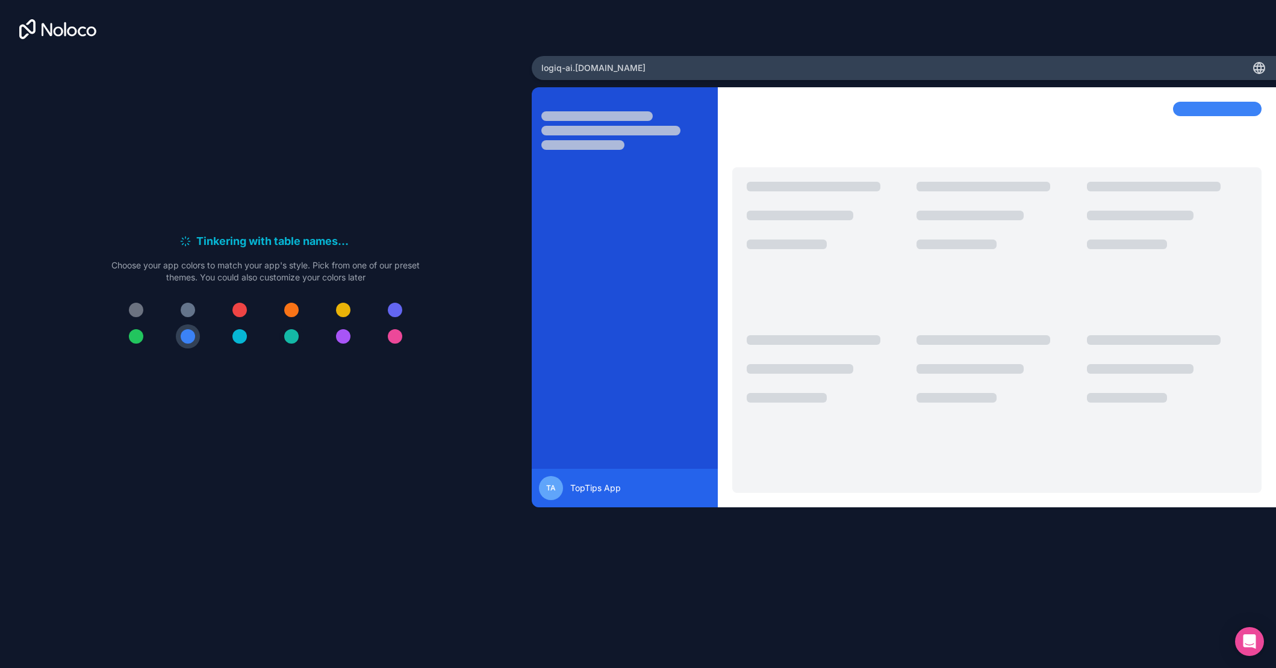
click at [289, 338] on div at bounding box center [291, 336] width 14 height 14
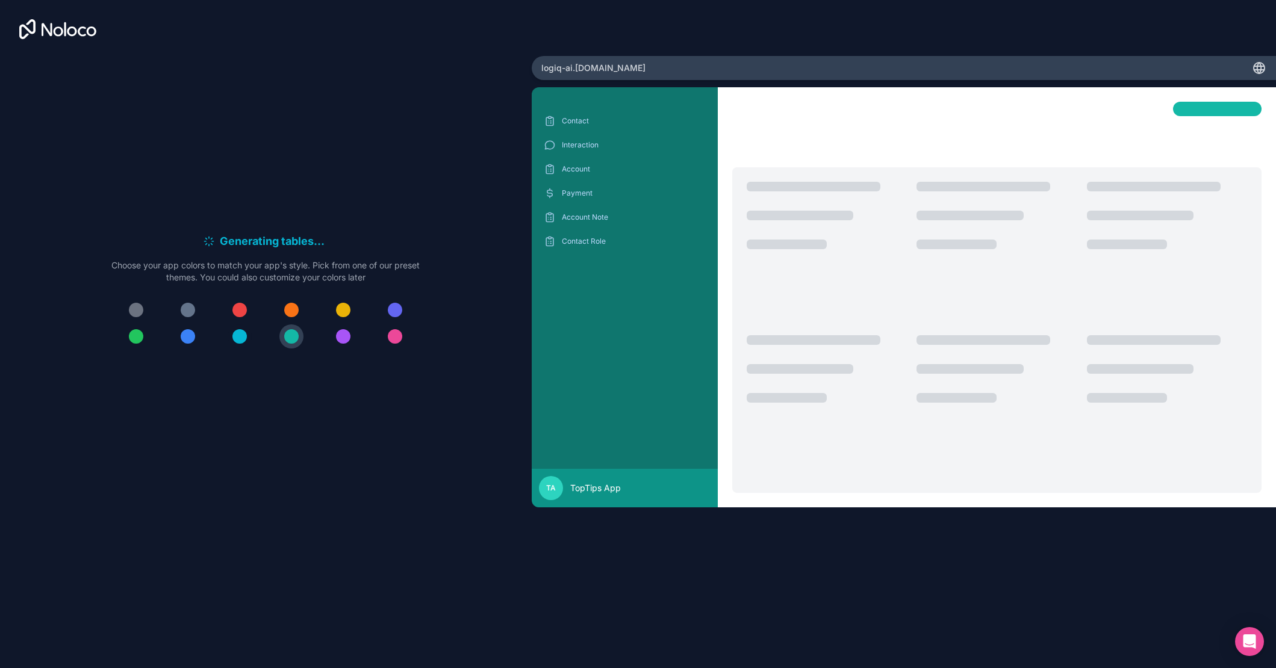
click at [238, 338] on div at bounding box center [239, 336] width 14 height 14
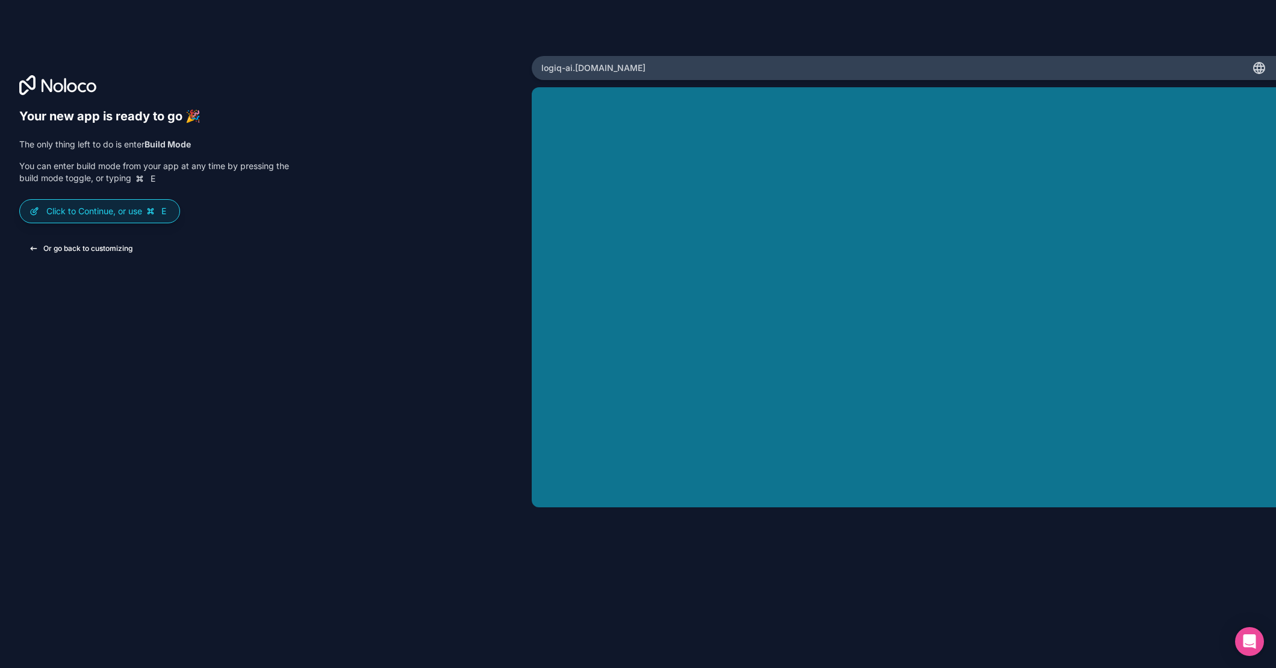
click at [91, 251] on button "Or go back to customizing" at bounding box center [80, 249] width 123 height 22
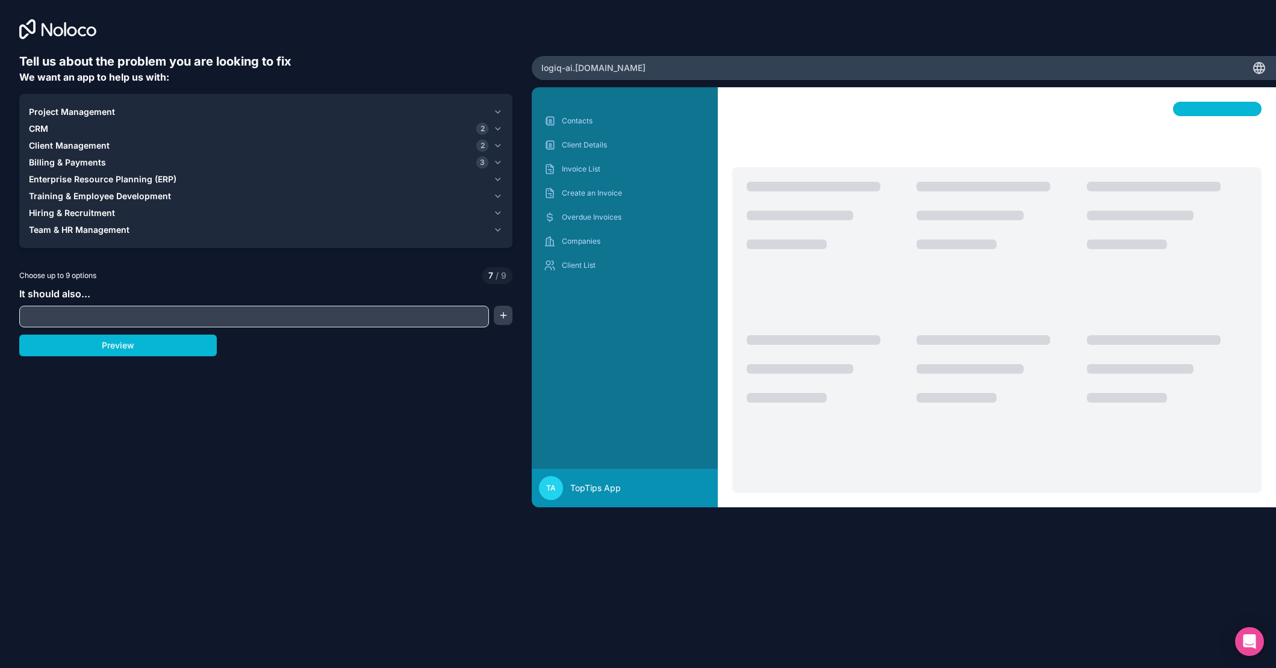
click at [160, 322] on input "text" at bounding box center [254, 316] width 464 height 17
type input "*"
type input "******"
click at [78, 144] on span "Client Management" at bounding box center [69, 146] width 81 height 12
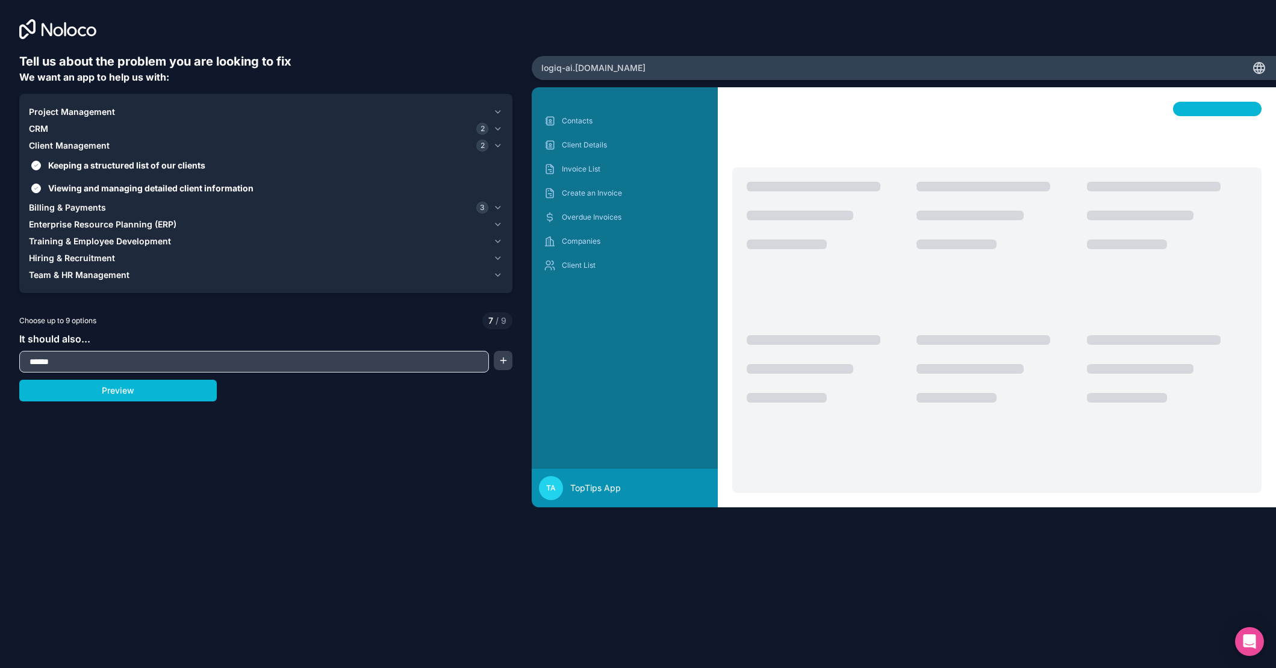
click at [78, 144] on span "Client Management" at bounding box center [69, 146] width 81 height 12
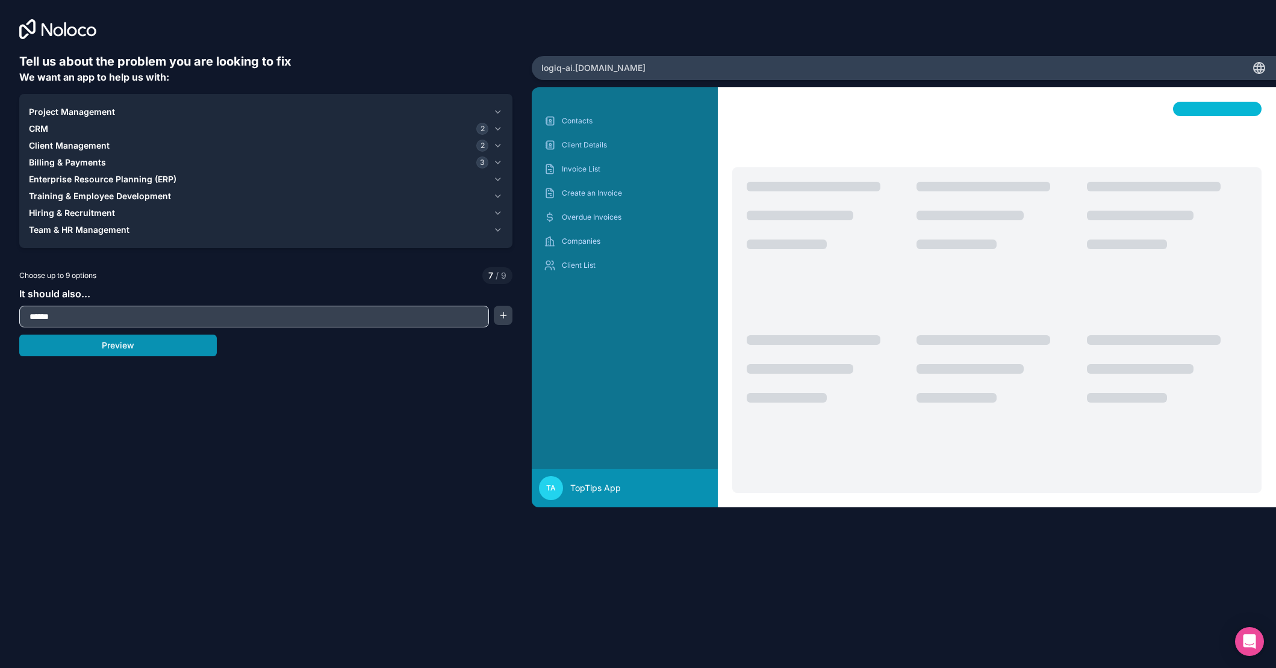
click at [152, 347] on button "Preview" at bounding box center [117, 346] width 197 height 22
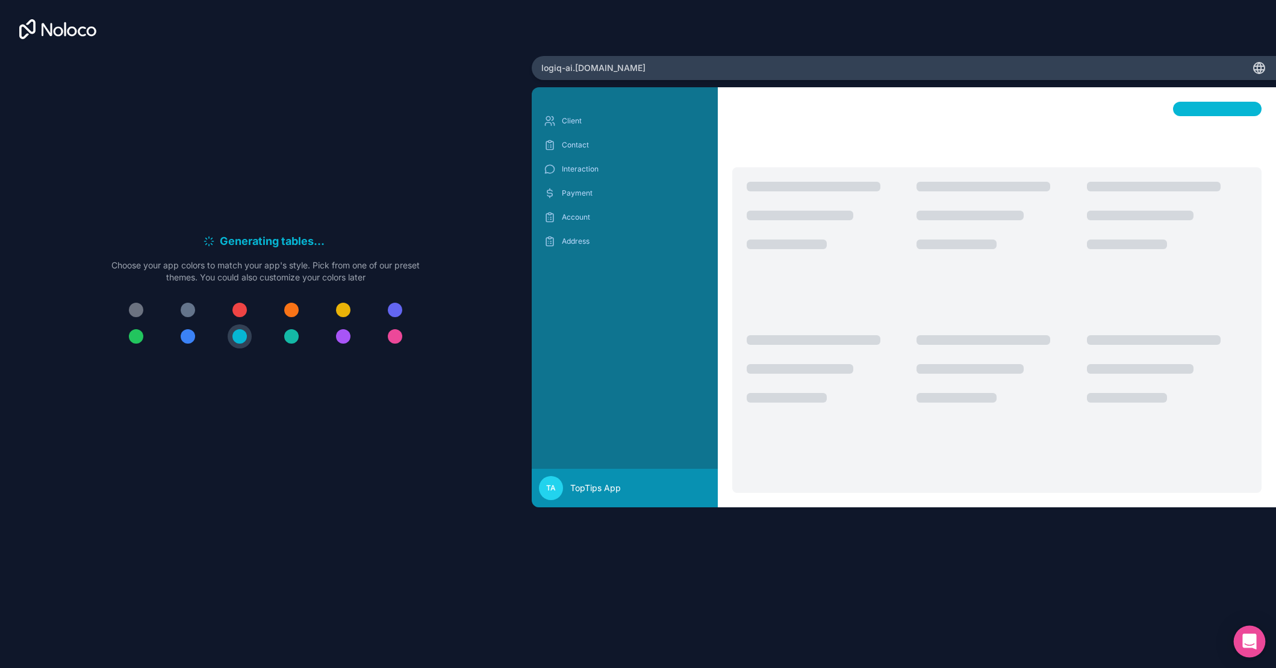
click at [1250, 643] on icon "Open Intercom Messenger" at bounding box center [1249, 642] width 14 height 16
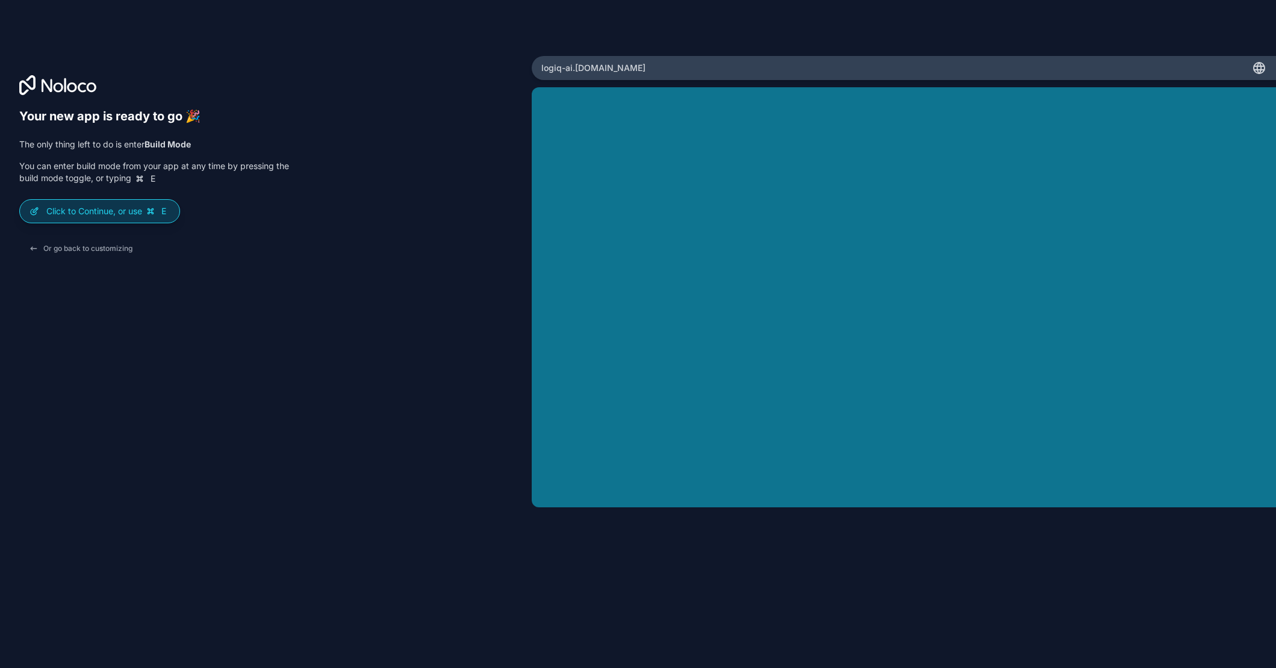
click at [129, 206] on p "Click to Continue, or use E" at bounding box center [107, 211] width 123 height 12
